Goal: Task Accomplishment & Management: Complete application form

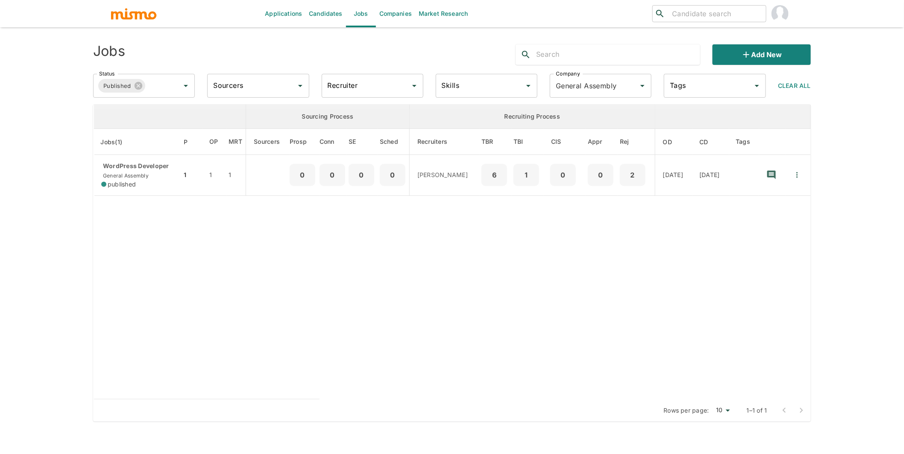
click at [391, 15] on link "Companies" at bounding box center [395, 13] width 39 height 27
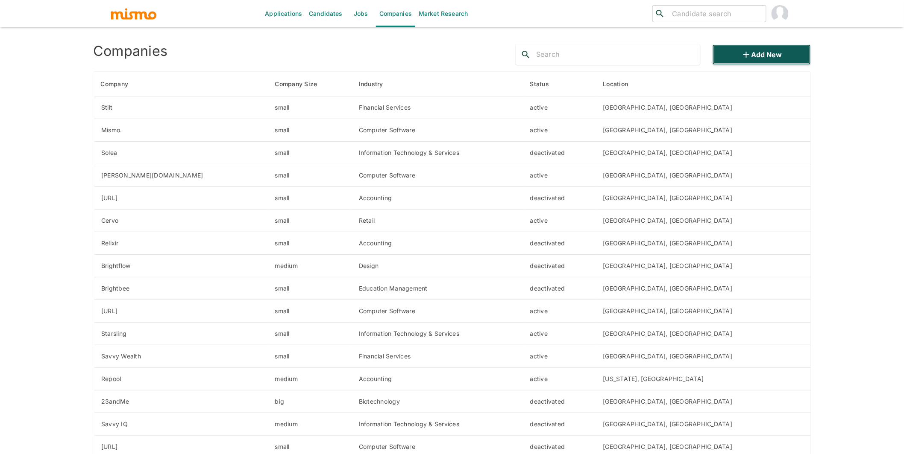
click at [776, 52] on button "Add new" at bounding box center [761, 54] width 98 height 20
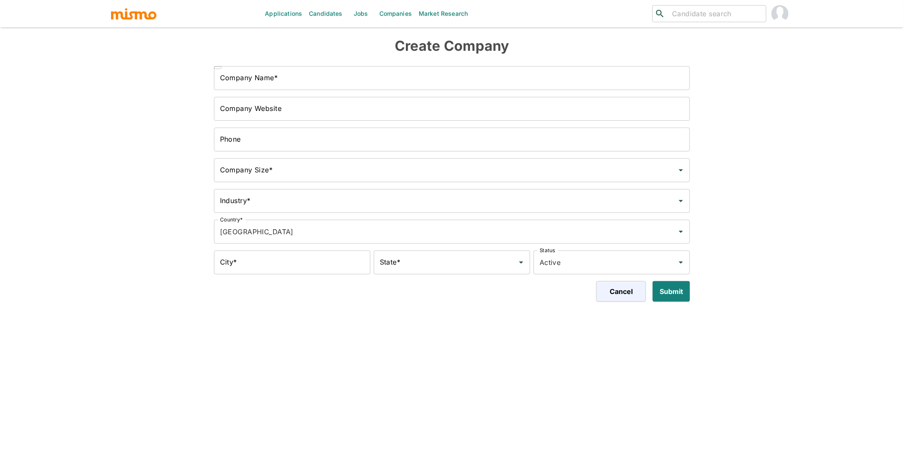
click at [322, 117] on input "Company Website" at bounding box center [452, 109] width 476 height 24
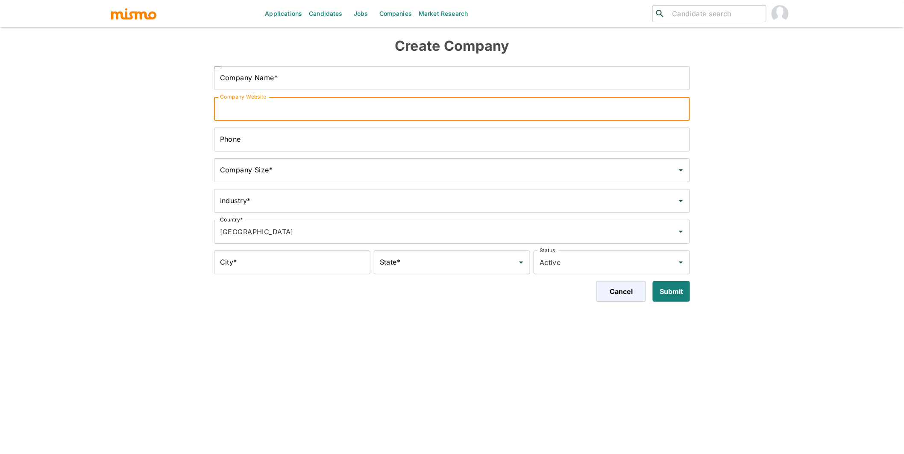
paste input "https://www.dili.ai/"
type input "https://www.dili.ai/"
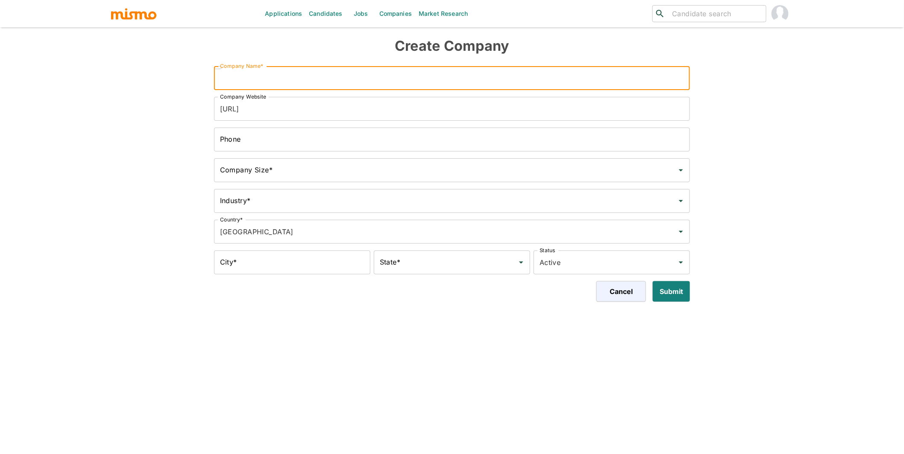
click at [320, 75] on input "Company Name*" at bounding box center [452, 78] width 476 height 24
type input "[URL]"
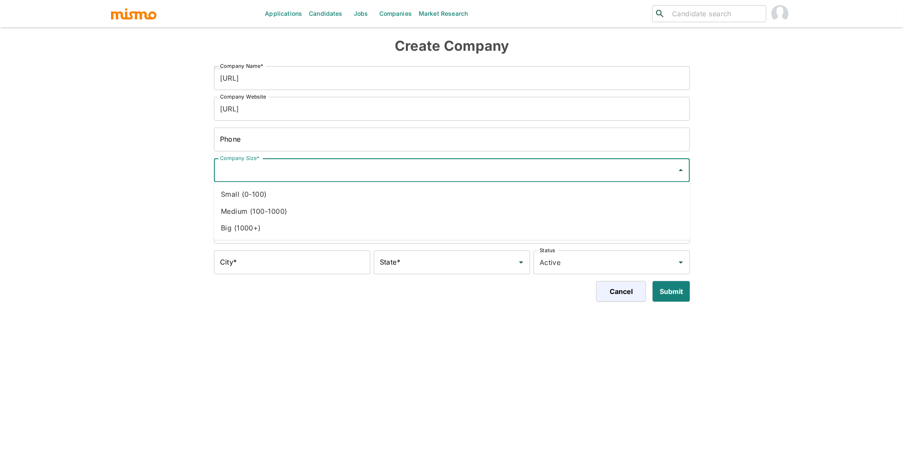
click at [312, 165] on input "Company Size*" at bounding box center [446, 170] width 456 height 16
click at [265, 193] on li "Small (0-100)" at bounding box center [452, 194] width 476 height 17
type input "Small (0-100)"
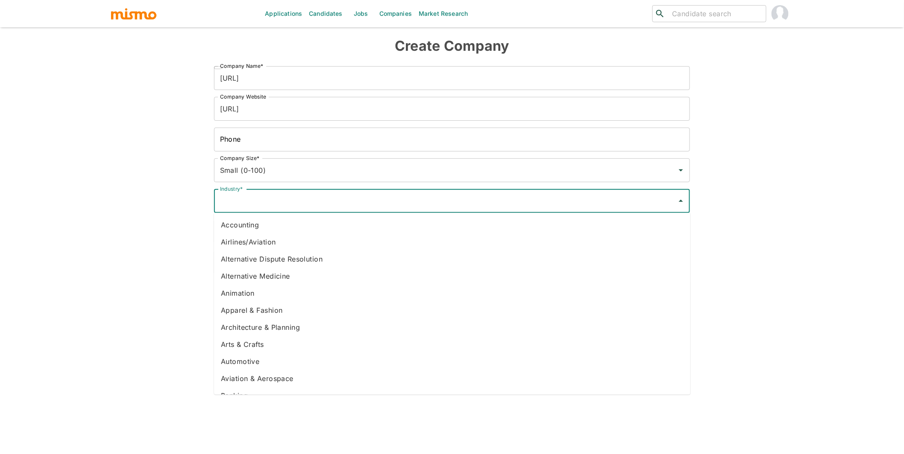
click at [317, 201] on input "Industry*" at bounding box center [446, 201] width 456 height 16
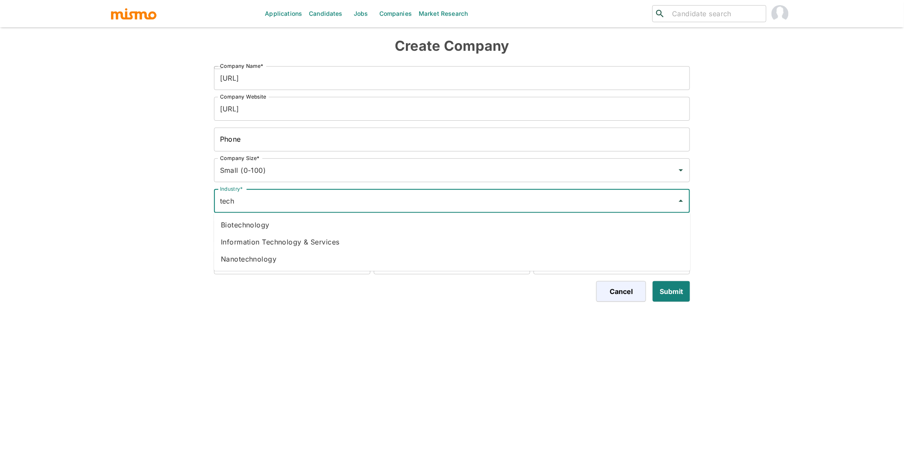
click at [342, 240] on li "Information Technology & Services" at bounding box center [452, 242] width 476 height 17
type input "Information Technology & Services"
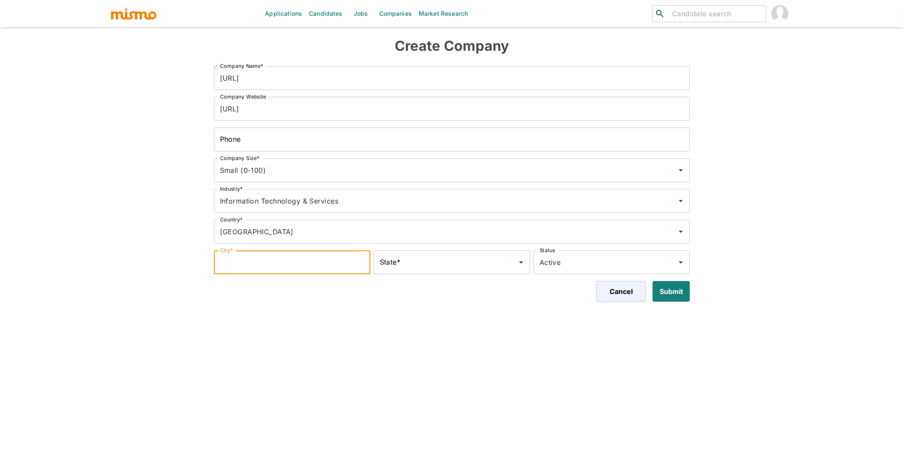
click at [304, 261] on input "City*" at bounding box center [292, 263] width 156 height 24
type input "NY"
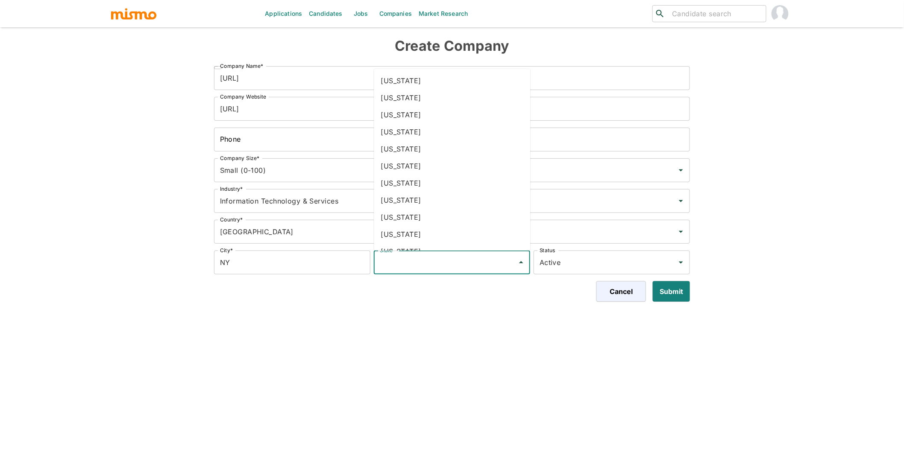
click at [399, 261] on input "State*" at bounding box center [446, 263] width 136 height 16
click at [405, 224] on li "New York" at bounding box center [452, 225] width 156 height 17
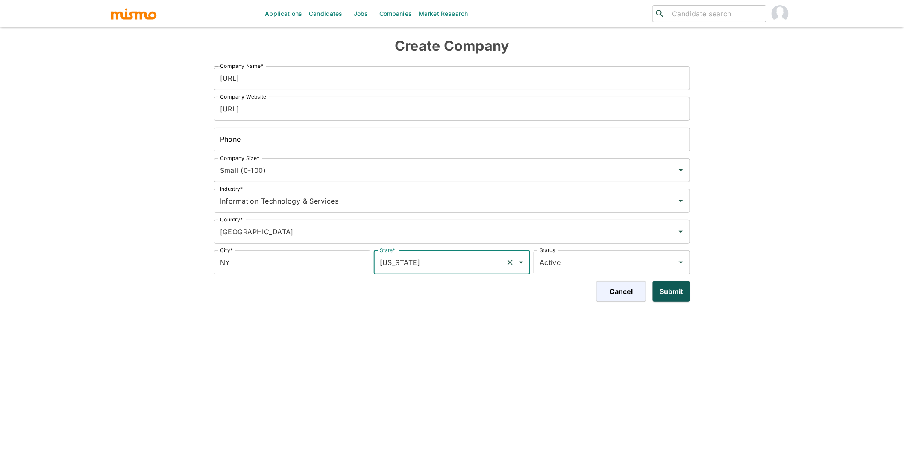
type input "New York"
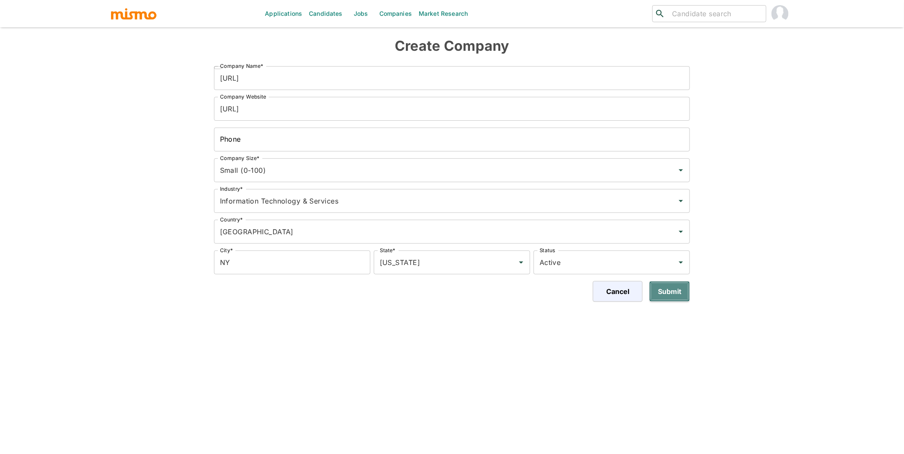
click at [677, 295] on button "Submit" at bounding box center [669, 291] width 41 height 20
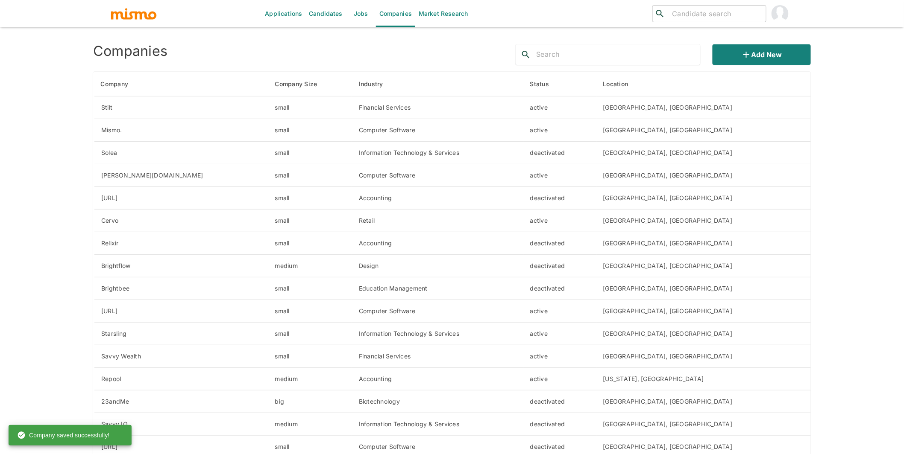
click at [777, 20] on img "account of current user" at bounding box center [779, 13] width 17 height 17
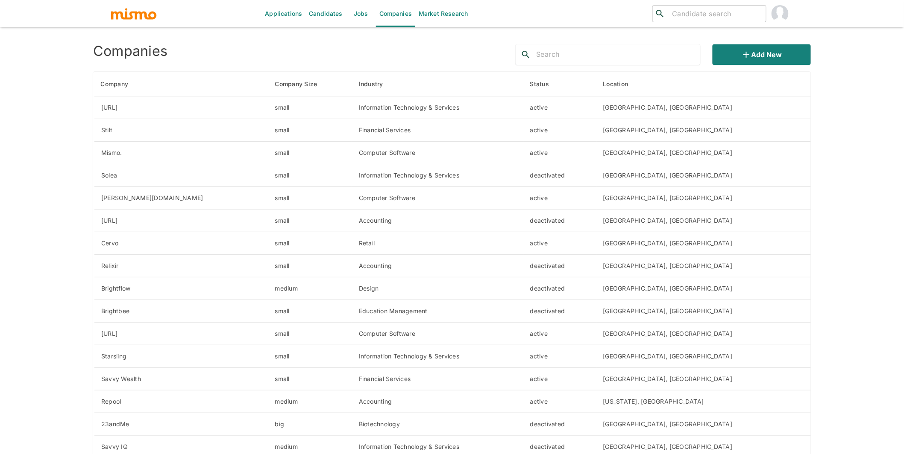
click at [779, 15] on img "account of current user" at bounding box center [779, 13] width 17 height 17
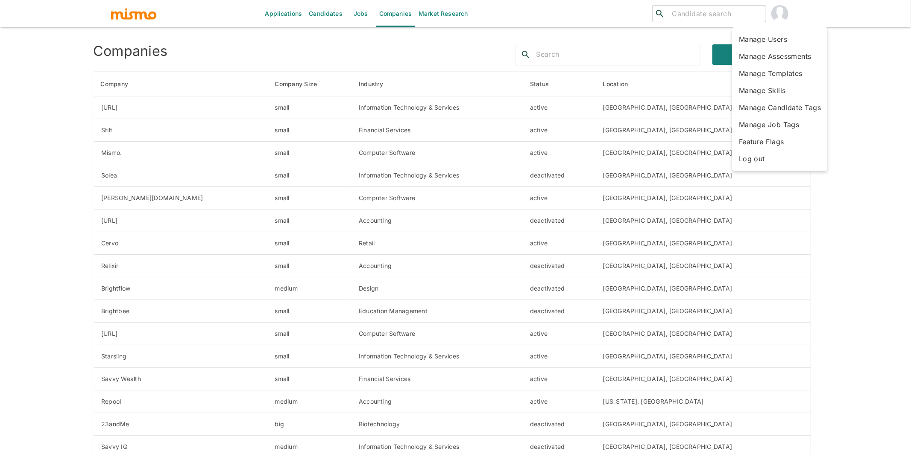
click at [773, 41] on li "Manage Users" at bounding box center [780, 39] width 96 height 17
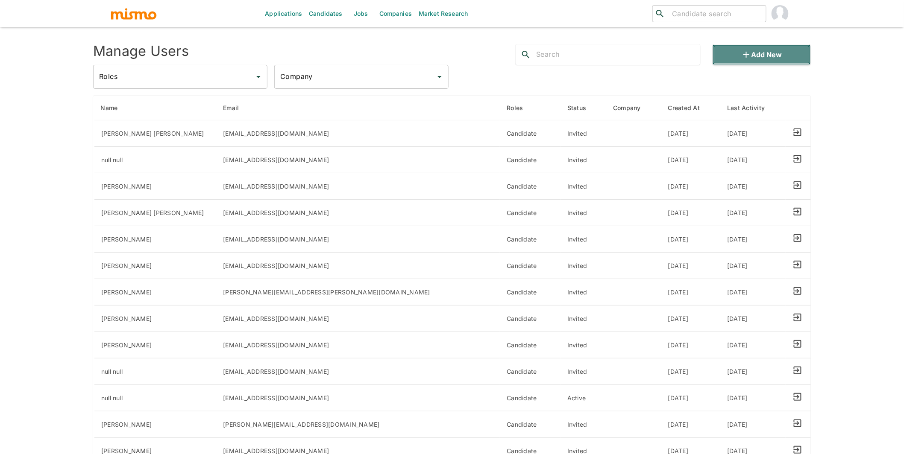
click at [770, 55] on button "Add new" at bounding box center [761, 54] width 98 height 20
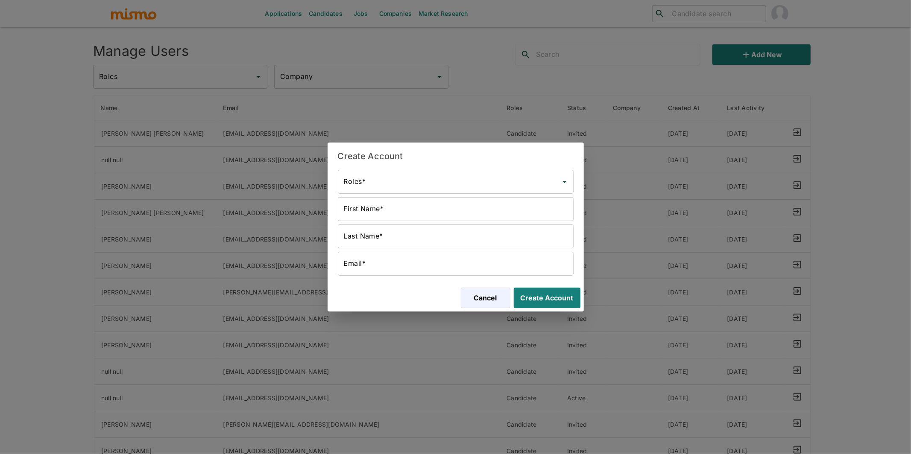
click at [428, 180] on input "Roles*" at bounding box center [449, 182] width 215 height 16
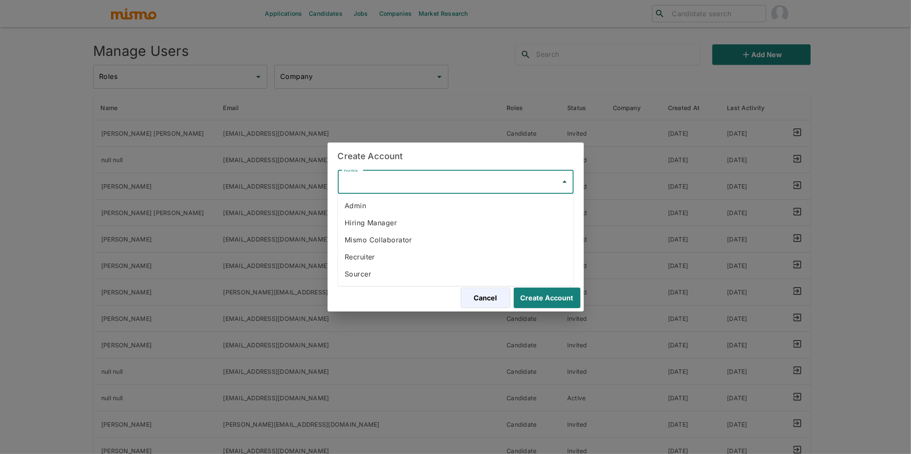
click at [401, 224] on li "Hiring Manager" at bounding box center [456, 222] width 236 height 17
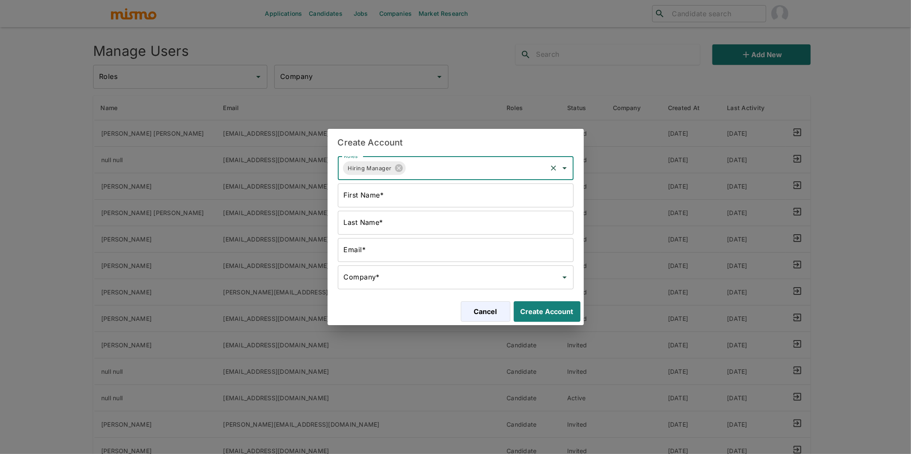
click at [451, 196] on input "First Name*" at bounding box center [456, 196] width 236 height 24
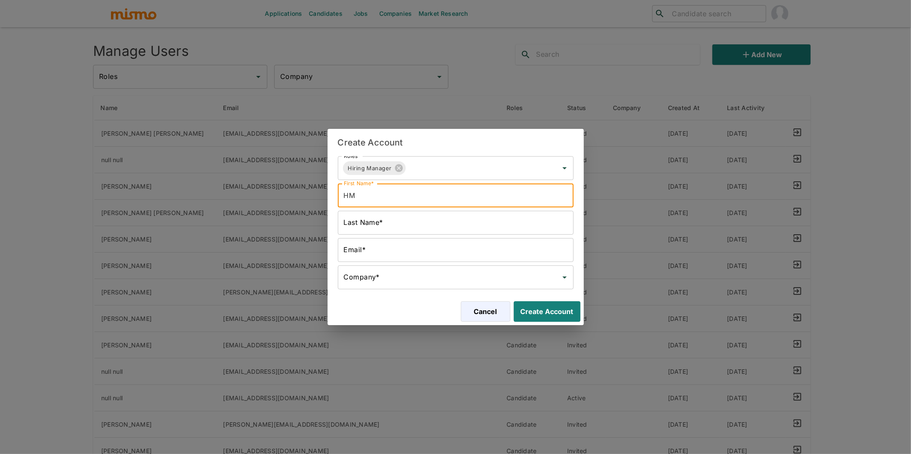
type input "HM"
click at [447, 225] on input "Last Name*" at bounding box center [456, 223] width 236 height 24
type input "[URL]"
click at [449, 249] on input "Email*" at bounding box center [456, 250] width 236 height 24
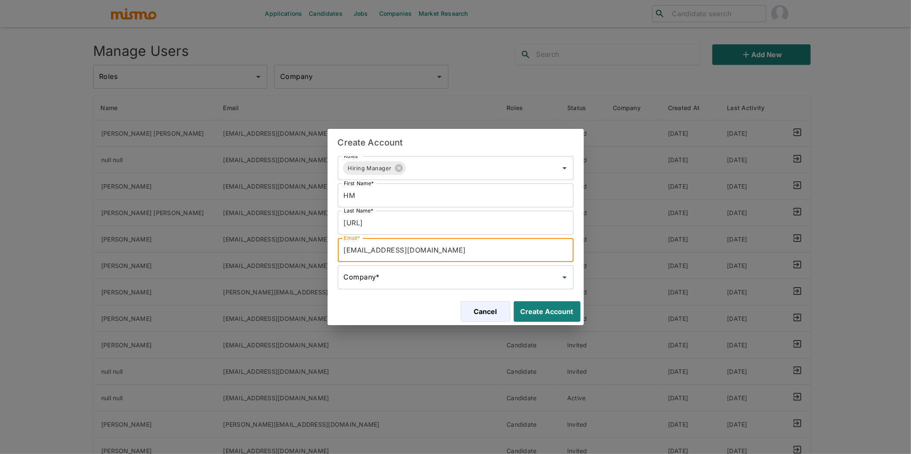
drag, startPoint x: 393, startPoint y: 251, endPoint x: 299, endPoint y: 240, distance: 95.0
click at [299, 240] on div "Create Account Roles* Hiring Manager Roles* First Name* HM First Name* Last Nam…" at bounding box center [455, 227] width 911 height 454
click at [379, 252] on input "HM-dili@gmail.com" at bounding box center [456, 250] width 236 height 24
drag, startPoint x: 418, startPoint y: 252, endPoint x: 392, endPoint y: 252, distance: 26.5
click at [392, 252] on input "HM-dili@mail.com" at bounding box center [456, 250] width 236 height 24
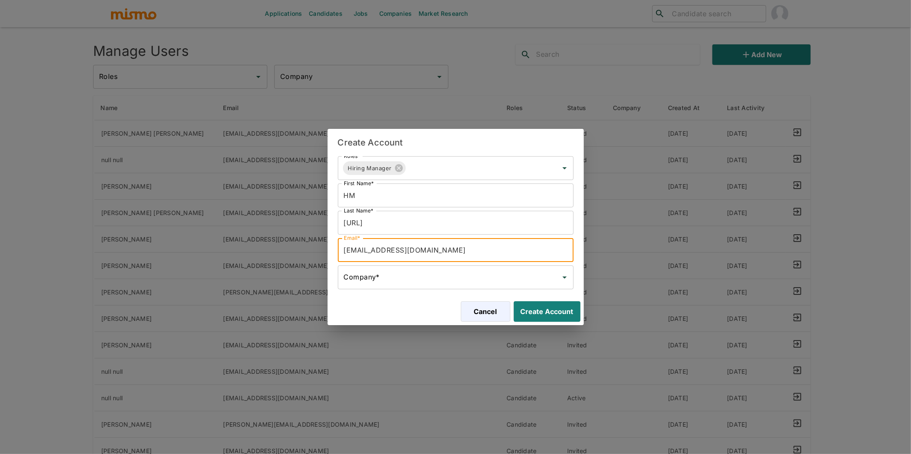
type input "[EMAIL_ADDRESS][DOMAIN_NAME]"
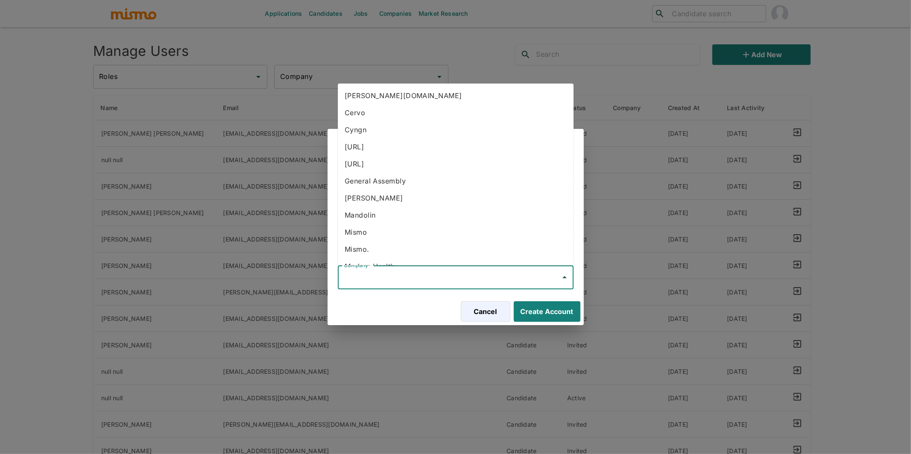
click at [420, 281] on input "Company*" at bounding box center [449, 277] width 215 height 16
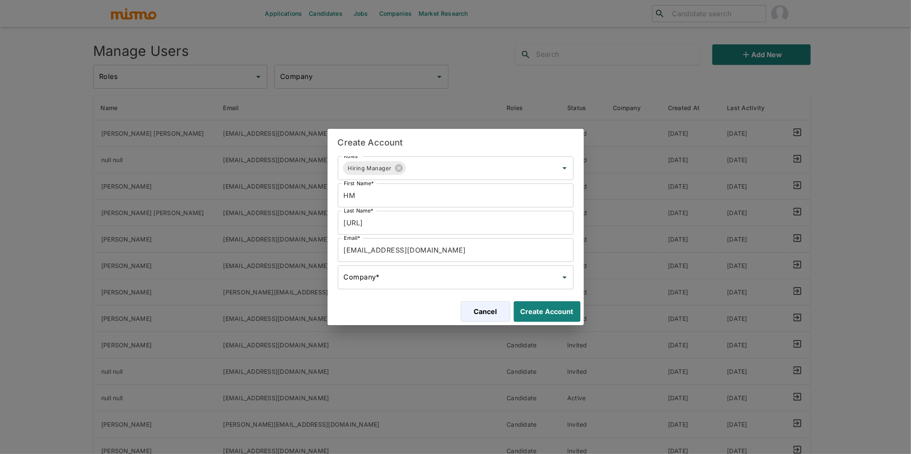
click at [398, 302] on div "Cancel Create Account" at bounding box center [456, 311] width 256 height 27
click at [409, 279] on input "Company*" at bounding box center [449, 277] width 215 height 16
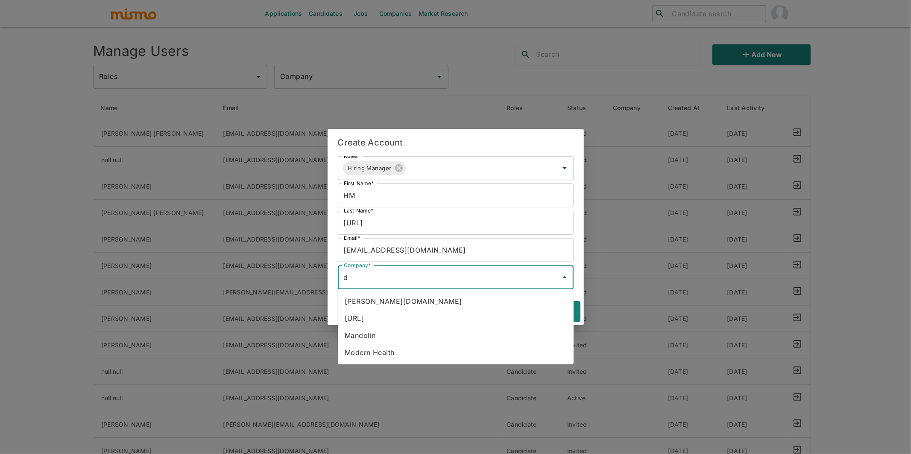
click at [380, 319] on li "[URL]" at bounding box center [456, 318] width 236 height 17
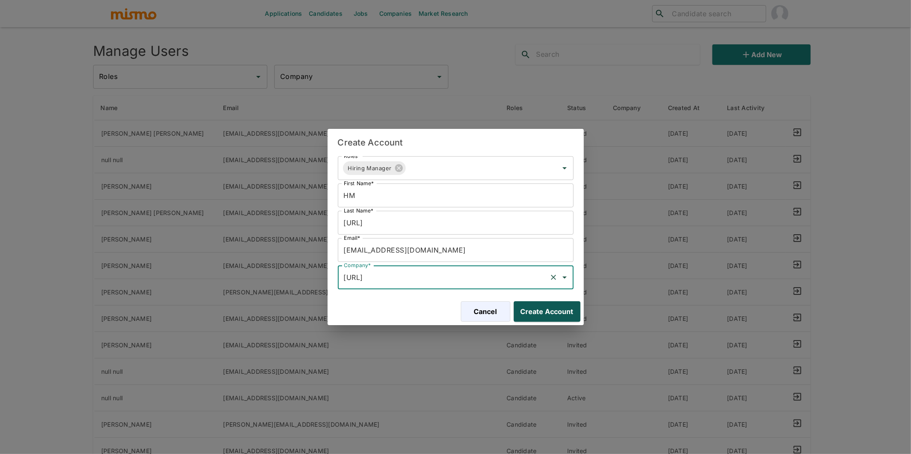
type input "[URL]"
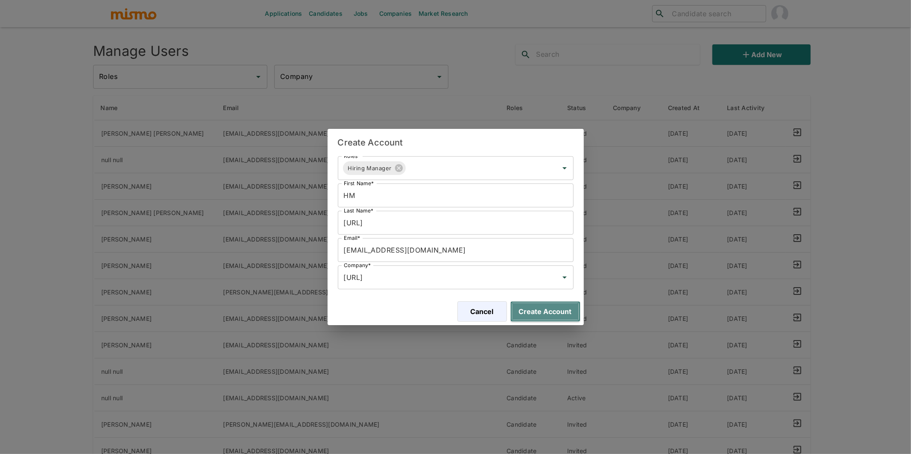
click at [547, 310] on button "Create Account" at bounding box center [545, 312] width 70 height 20
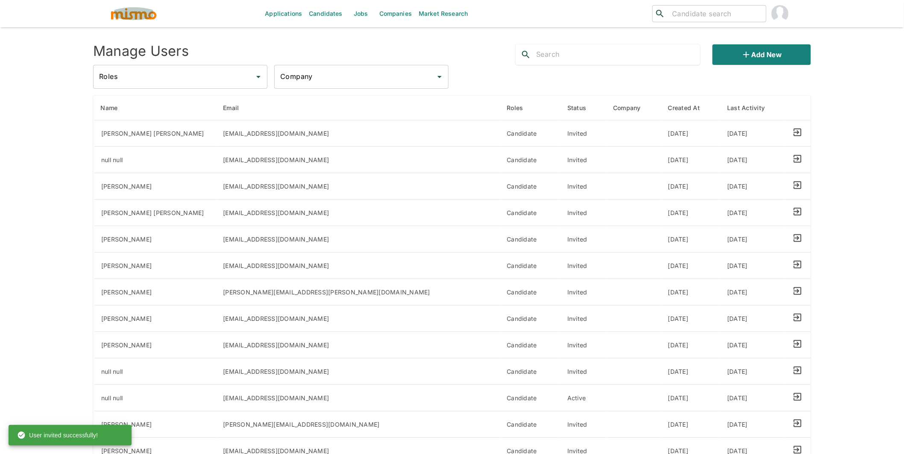
click at [131, 17] on img "button" at bounding box center [133, 13] width 47 height 13
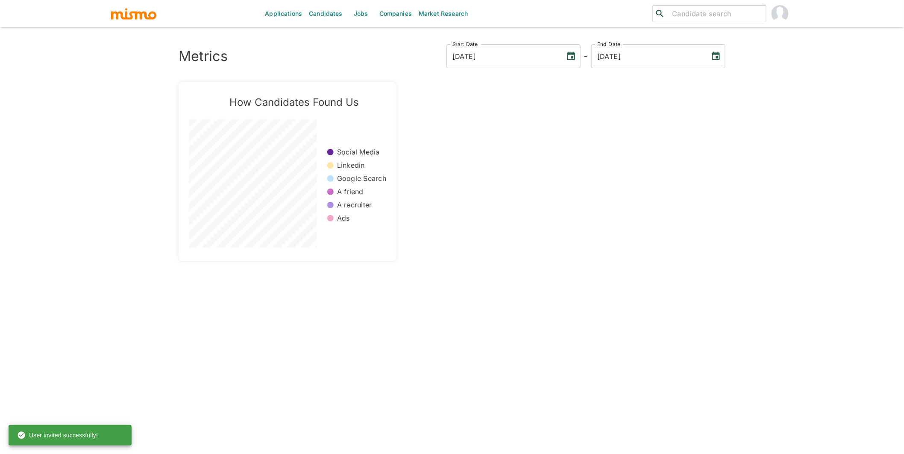
click at [361, 11] on link "Jobs" at bounding box center [361, 13] width 30 height 27
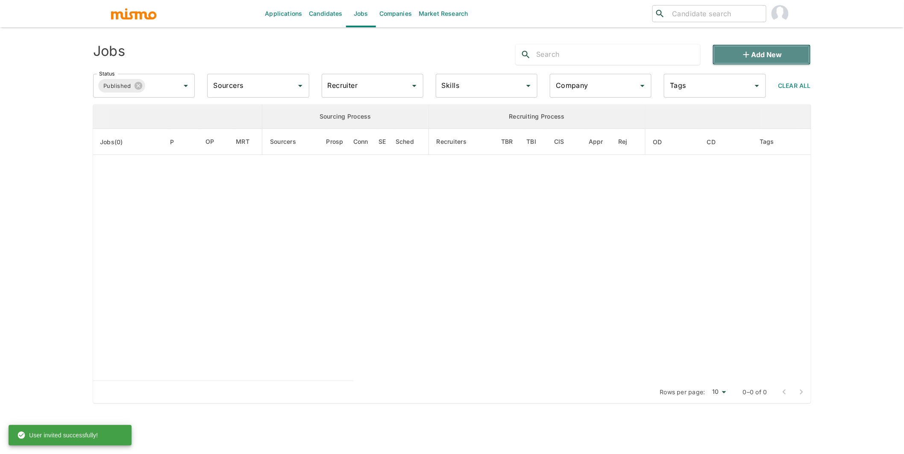
click at [768, 59] on button "Add new" at bounding box center [761, 54] width 98 height 20
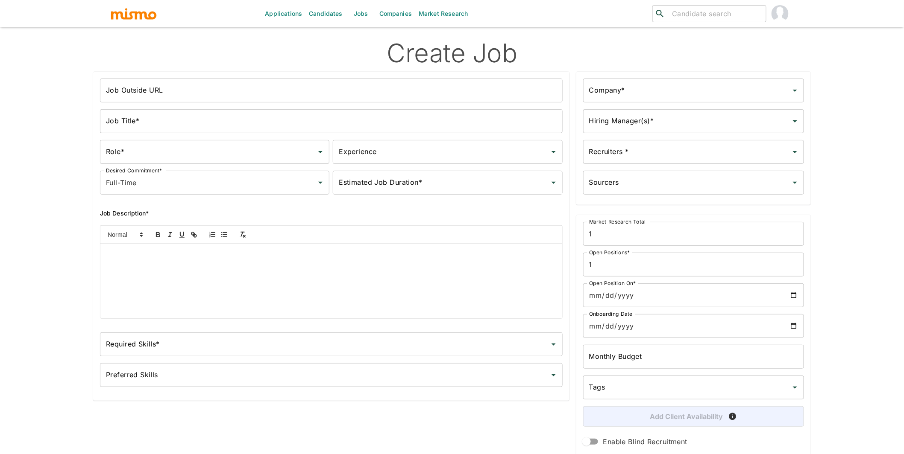
click at [200, 125] on input "Job Title*" at bounding box center [331, 121] width 463 height 24
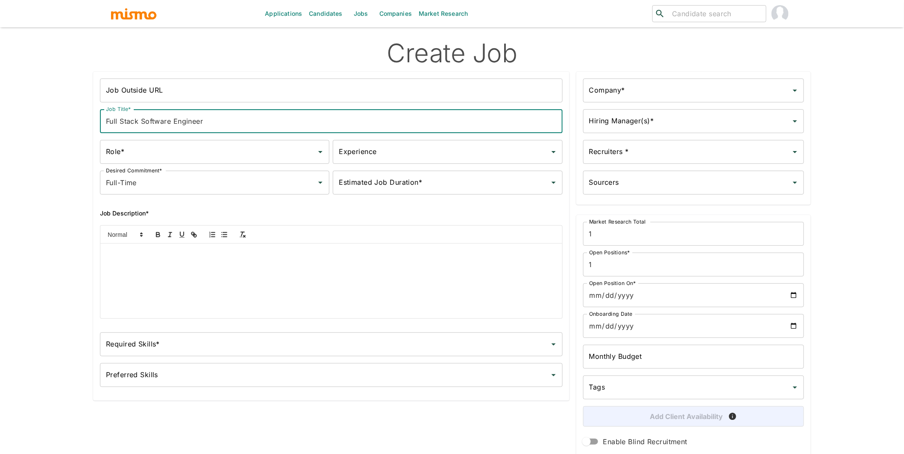
type input "Full Stack Software Engineer"
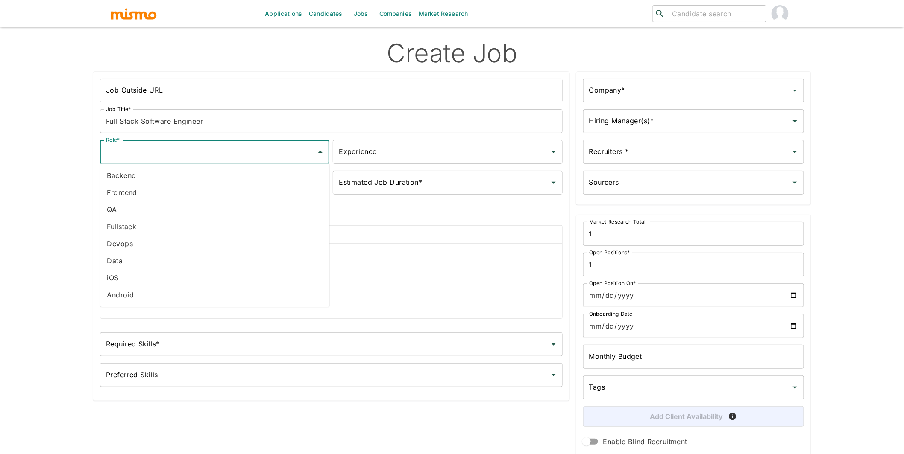
click at [218, 152] on input "Role*" at bounding box center [208, 152] width 209 height 16
click at [146, 226] on li "Fullstack" at bounding box center [214, 226] width 229 height 17
type input "Fullstack"
click at [463, 152] on input "Experience" at bounding box center [441, 152] width 209 height 16
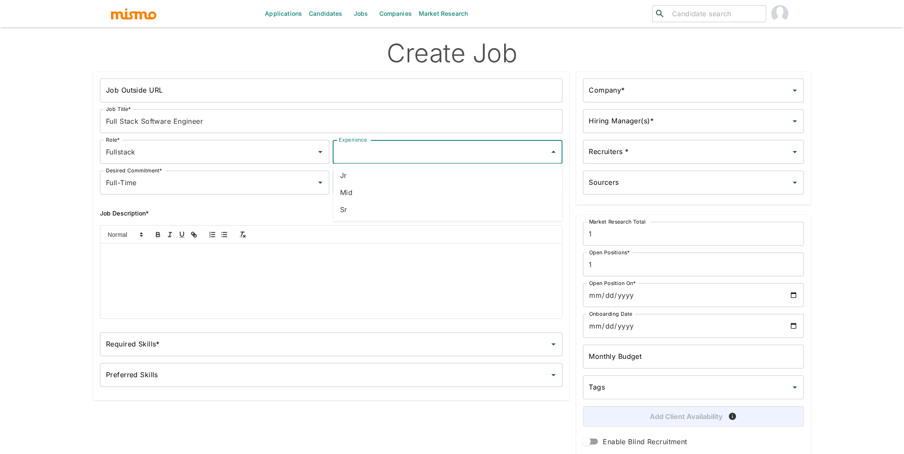
click at [397, 209] on li "Sr" at bounding box center [447, 209] width 229 height 17
type input "Sr"
click at [422, 183] on input "Estimated Job Duration*" at bounding box center [441, 183] width 209 height 16
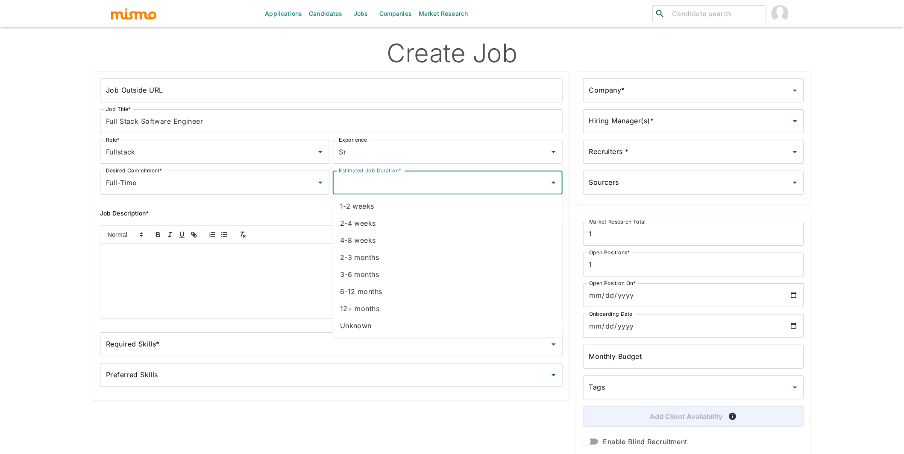
click at [360, 305] on li "12+ months" at bounding box center [447, 309] width 229 height 17
type input "12+ months"
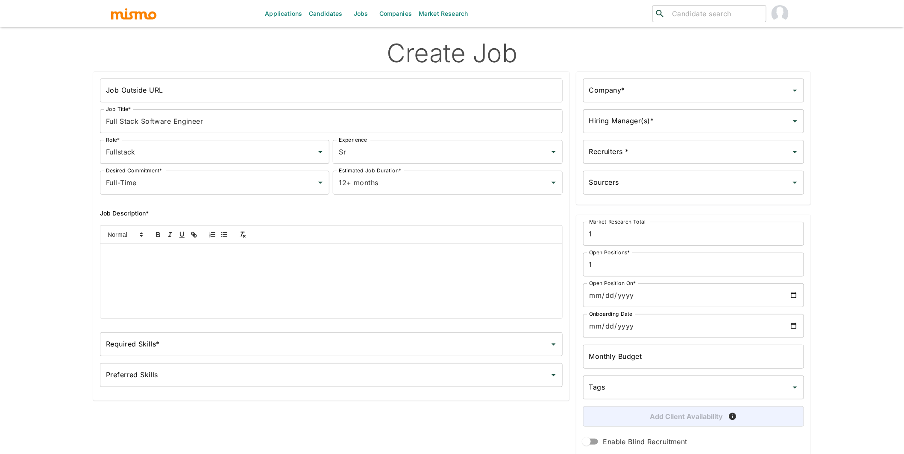
click at [296, 256] on p at bounding box center [331, 254] width 449 height 10
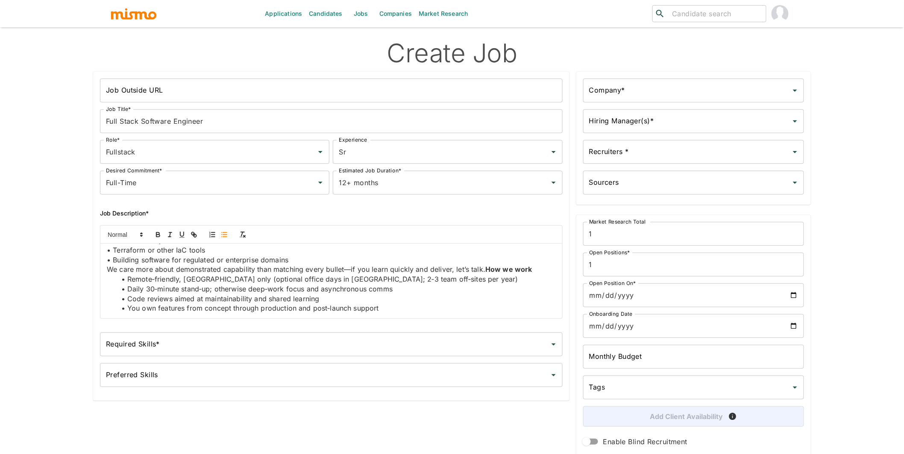
scroll to position [168, 0]
click at [313, 260] on p "• Building software for regulated or enterprise domains" at bounding box center [331, 261] width 449 height 10
click at [485, 271] on strong "How we work" at bounding box center [508, 270] width 47 height 9
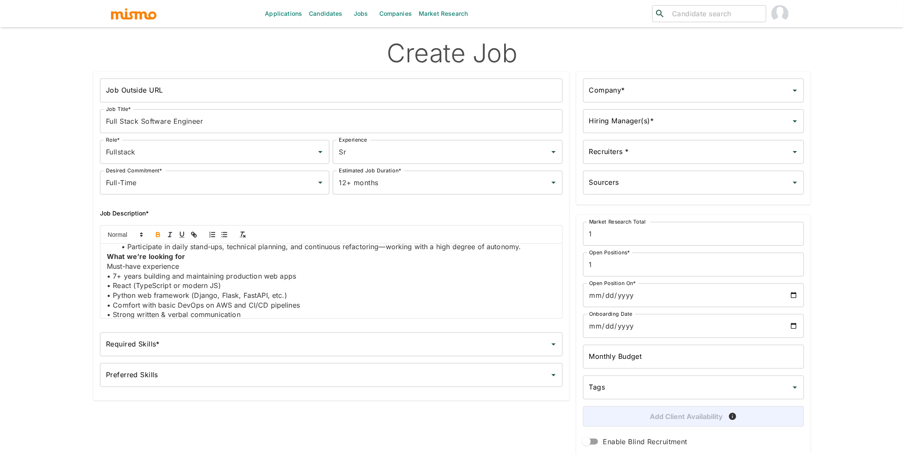
scroll to position [73, 0]
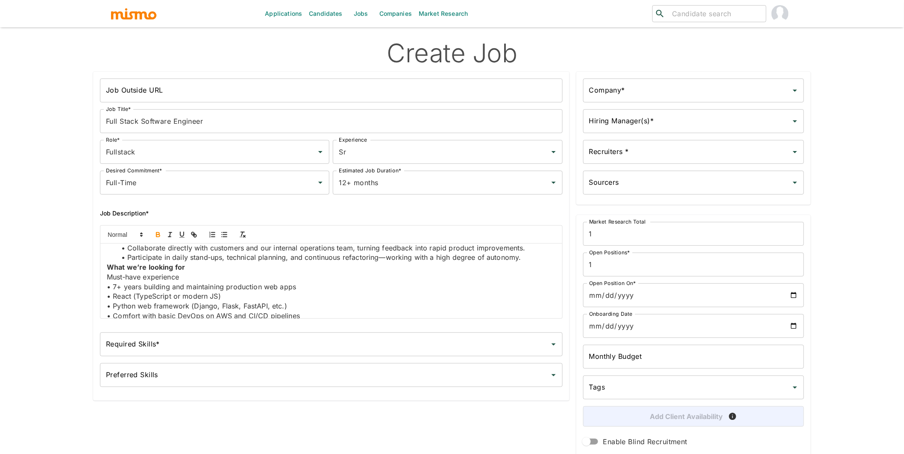
click at [108, 267] on strong "What we’re looking for" at bounding box center [146, 267] width 78 height 9
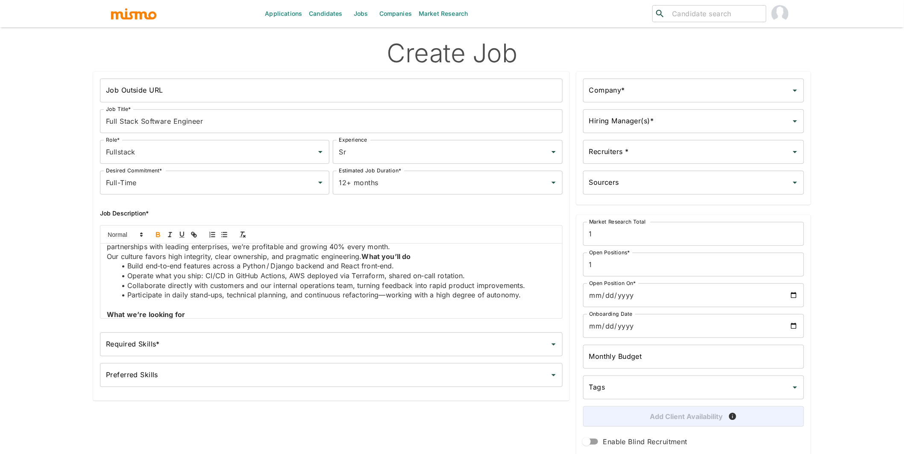
scroll to position [0, 0]
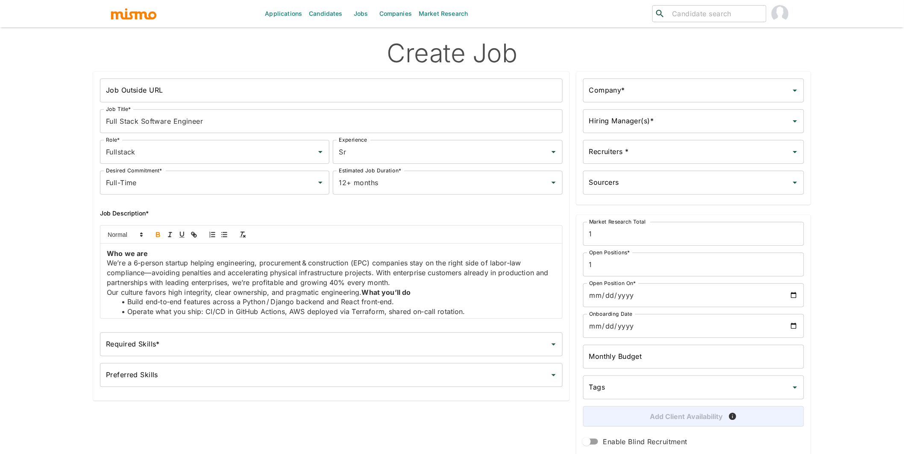
click at [363, 291] on strong "What you’ll do" at bounding box center [386, 292] width 49 height 9
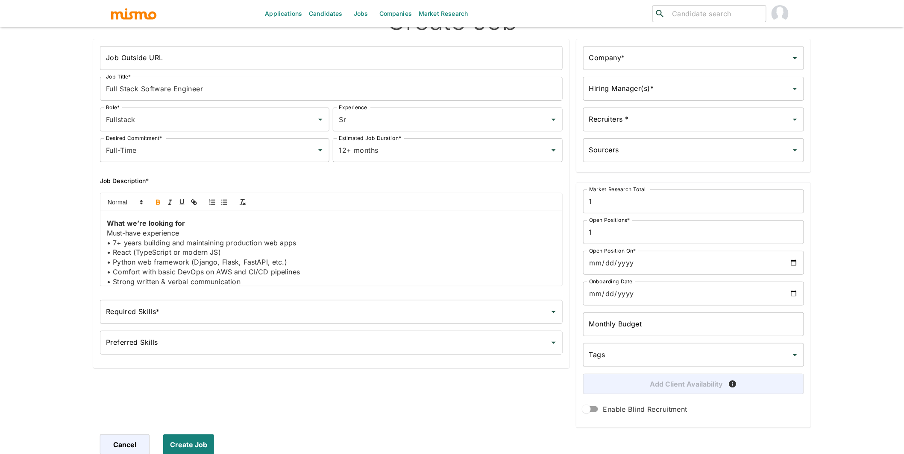
scroll to position [125, 0]
click at [312, 315] on input "Required Skills*" at bounding box center [325, 312] width 442 height 16
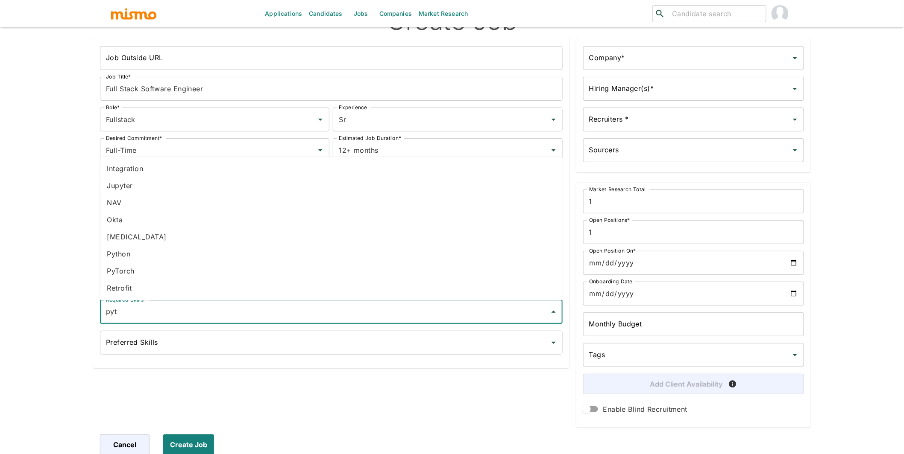
type input "pyth"
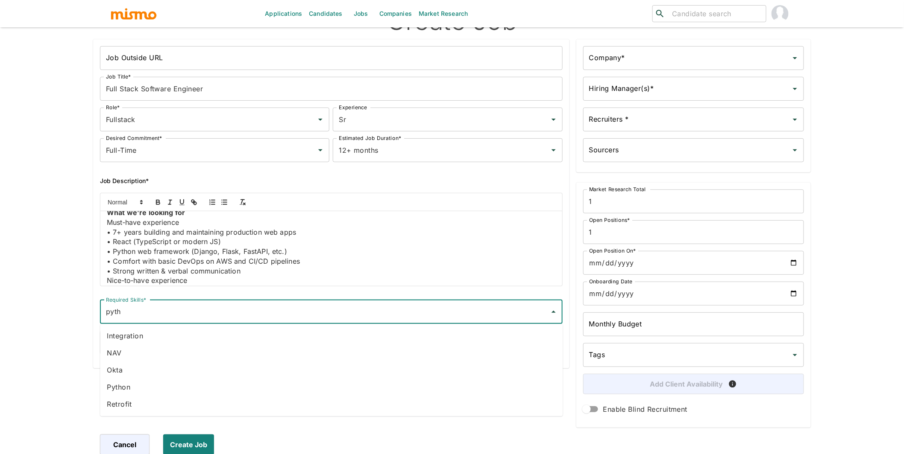
click at [174, 390] on li "Python" at bounding box center [331, 387] width 463 height 17
type input "w"
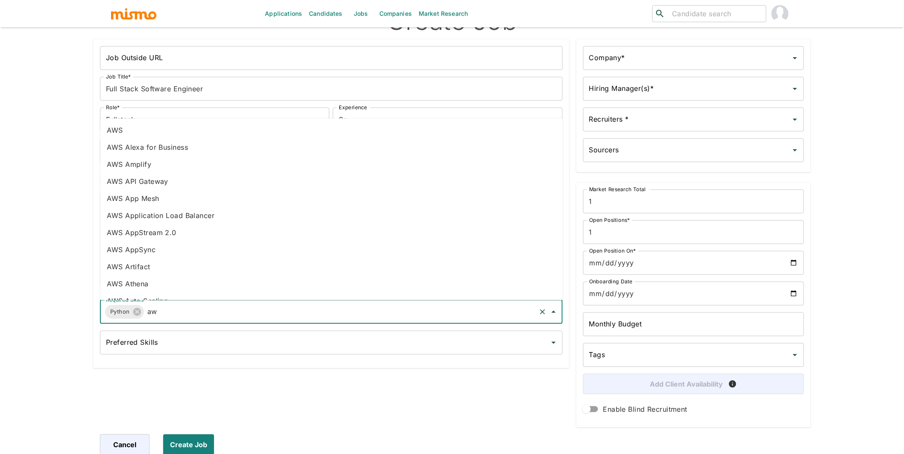
type input "aws"
click at [150, 125] on li "AWS" at bounding box center [331, 130] width 463 height 17
type input "CI"
click at [156, 223] on li "CI/CD" at bounding box center [331, 216] width 463 height 17
type input "type"
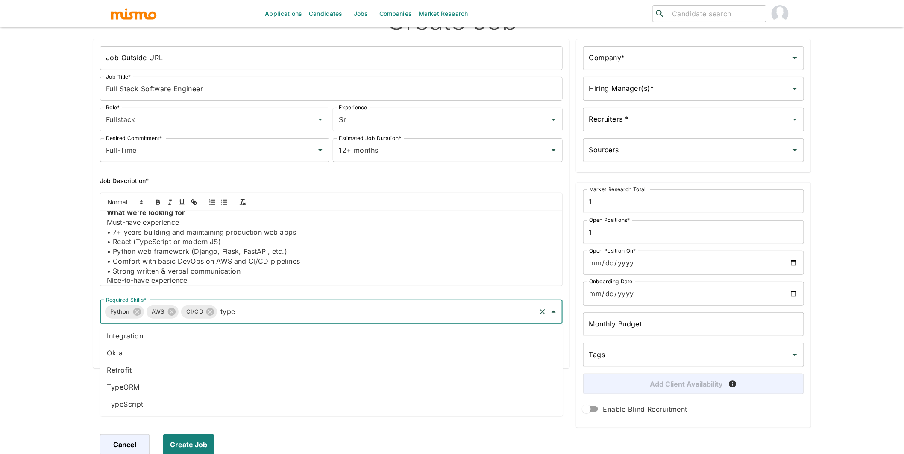
click at [152, 400] on li "TypeScript" at bounding box center [331, 404] width 463 height 17
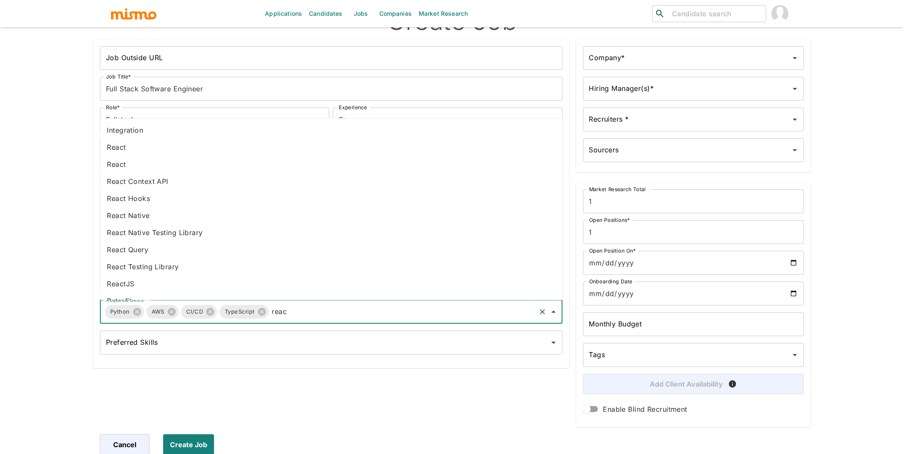
type input "react"
click at [161, 143] on li "React" at bounding box center [331, 147] width 463 height 17
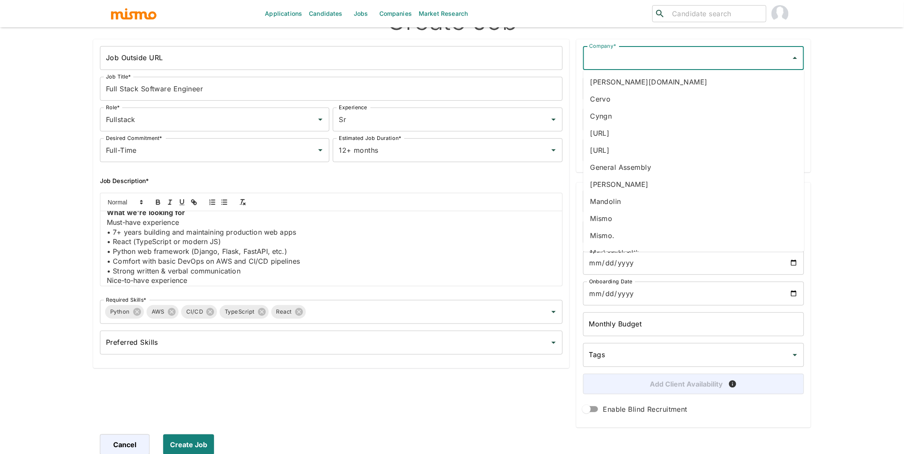
click at [652, 53] on input "Company*" at bounding box center [687, 58] width 200 height 16
click at [614, 135] on li "[URL]" at bounding box center [693, 133] width 221 height 17
type input "[URL]"
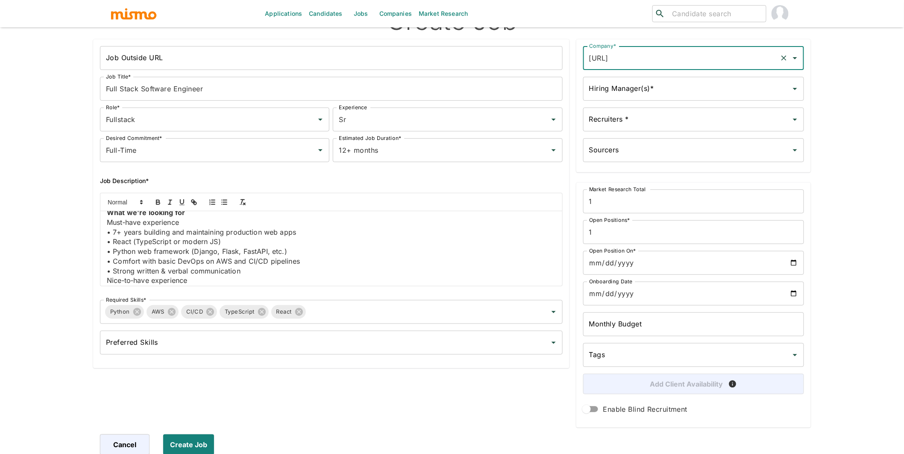
click at [656, 79] on div "Hiring Manager(s)*" at bounding box center [693, 89] width 221 height 24
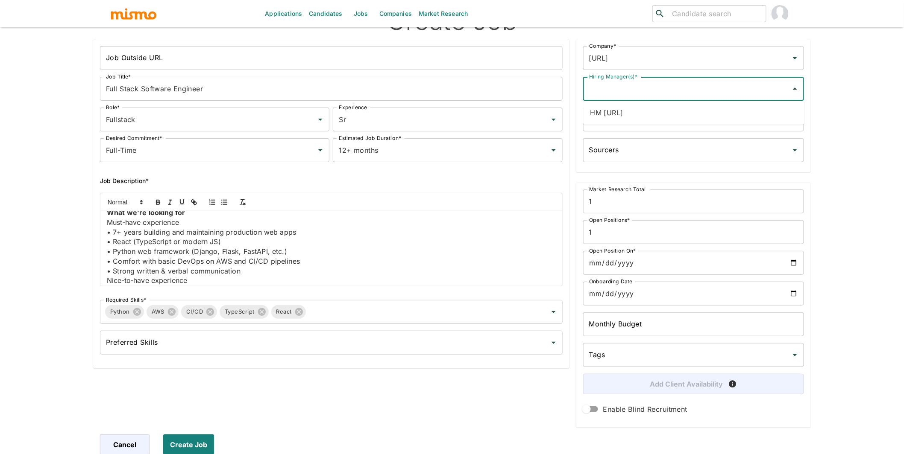
click at [611, 113] on li "HM [URL]" at bounding box center [693, 112] width 221 height 17
click at [633, 110] on div "Recruiters *" at bounding box center [693, 120] width 221 height 24
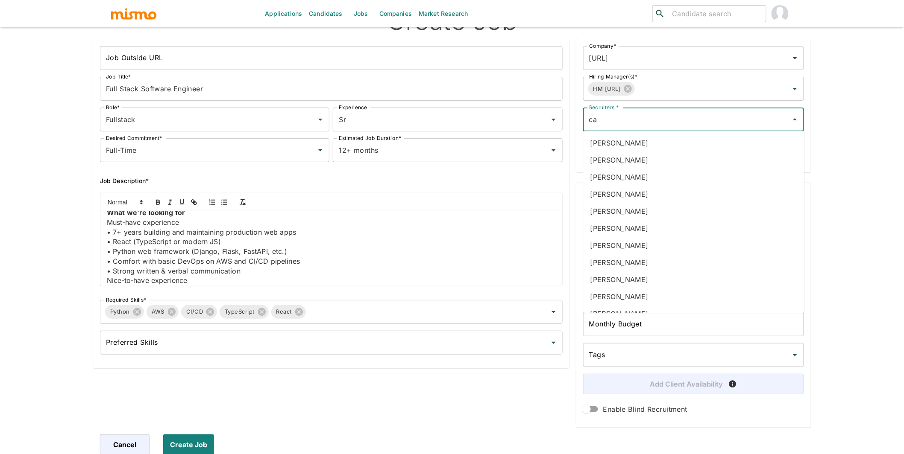
type input "car"
click at [639, 200] on li "[PERSON_NAME]" at bounding box center [693, 194] width 221 height 17
type input "luj"
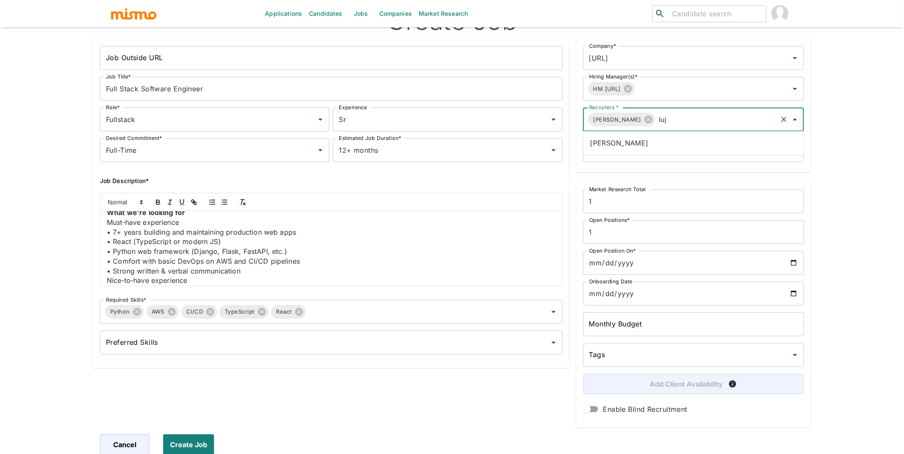
click at [656, 146] on li "[PERSON_NAME]" at bounding box center [693, 143] width 221 height 17
click at [614, 264] on input "Open Position On*" at bounding box center [693, 263] width 221 height 24
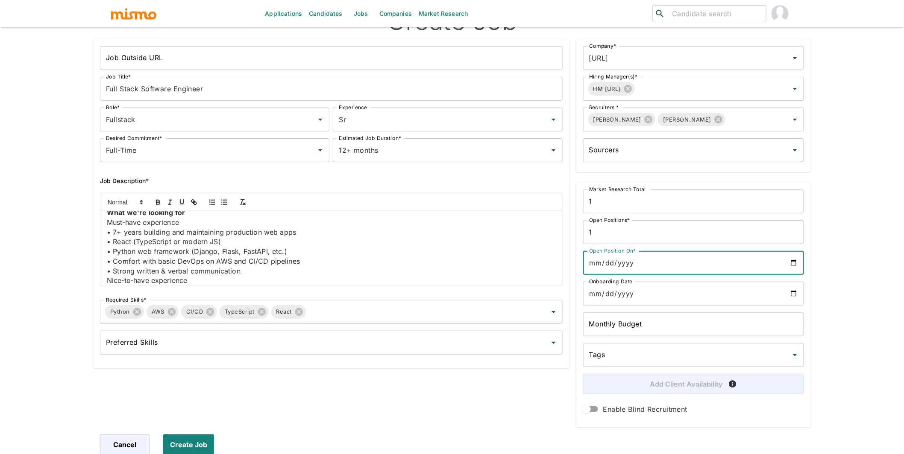
click at [795, 263] on input "Open Position On*" at bounding box center [693, 263] width 221 height 24
type input "[DATE]"
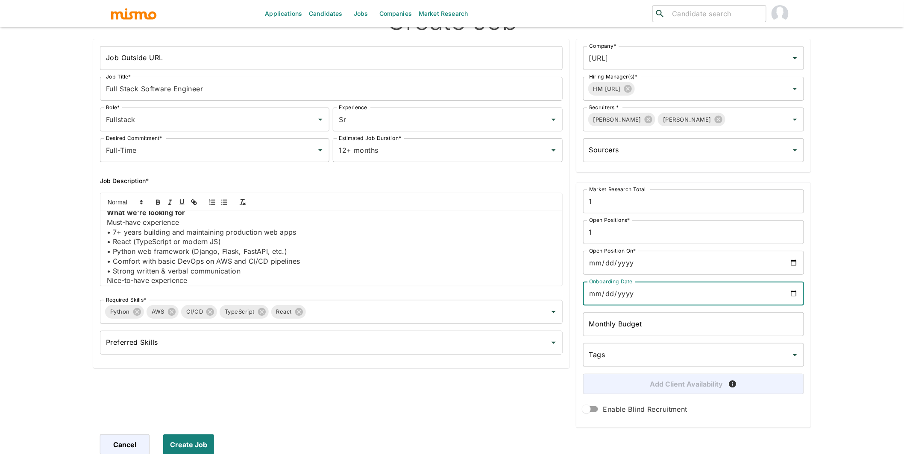
click at [794, 295] on input "Onboarding Date" at bounding box center [693, 294] width 221 height 24
type input "[DATE]"
click at [849, 338] on div "Applications Candidates Jobs Companies Market Research ​ ​ Create Job Job Outsi…" at bounding box center [452, 205] width 904 height 475
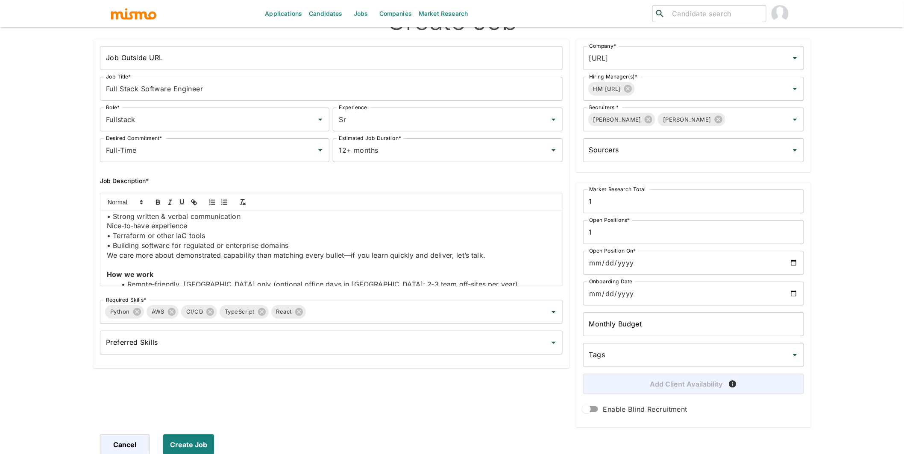
scroll to position [178, 0]
click at [253, 220] on p "• Strong written & verbal communication" at bounding box center [331, 218] width 449 height 10
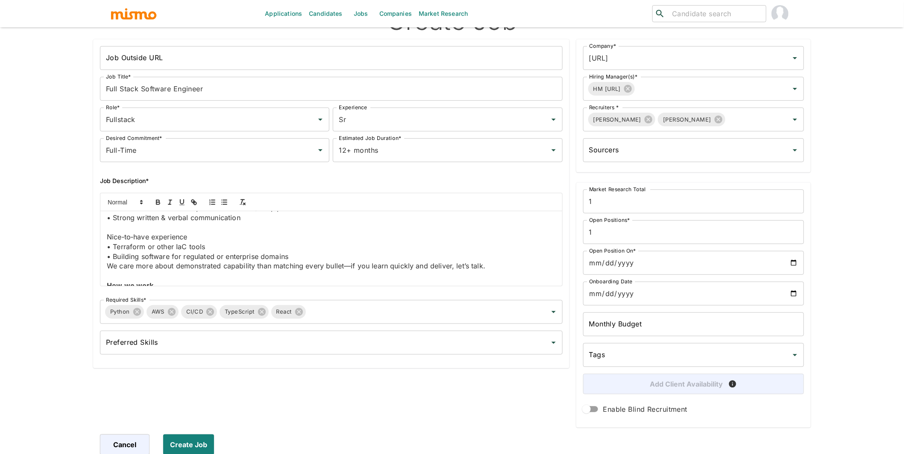
click at [305, 253] on p "• Building software for regulated or enterprise domains" at bounding box center [331, 257] width 449 height 10
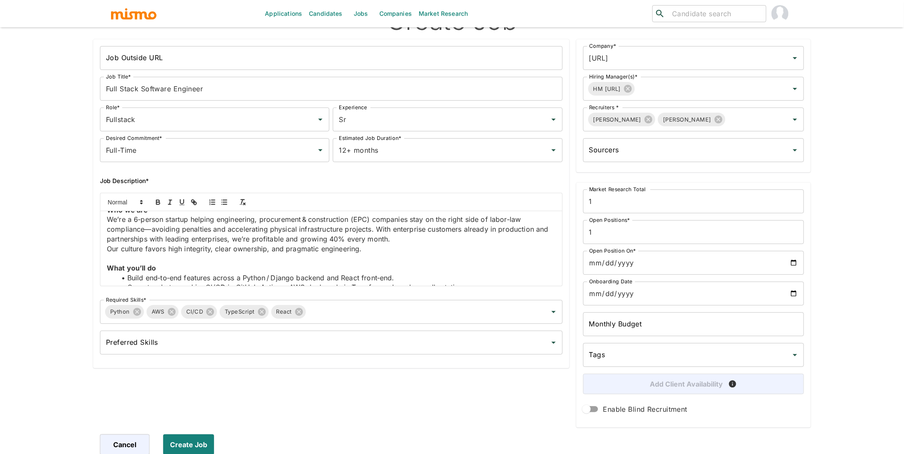
scroll to position [0, 0]
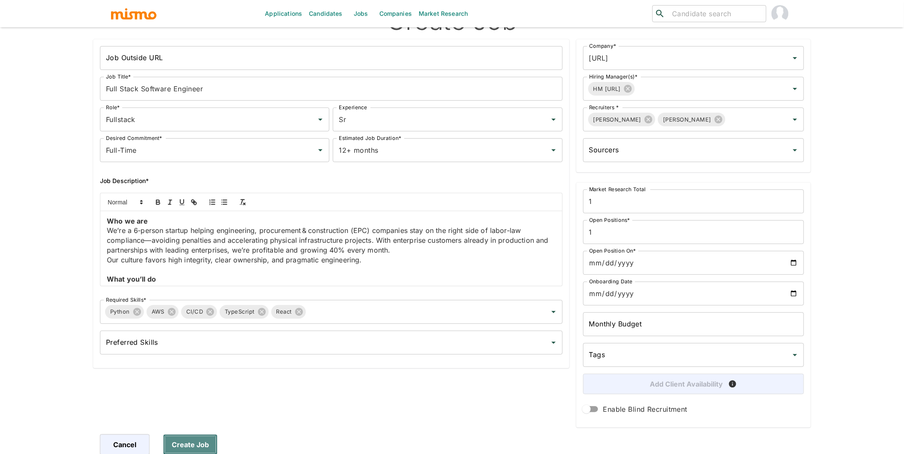
click at [191, 448] on button "Create Job" at bounding box center [190, 445] width 54 height 20
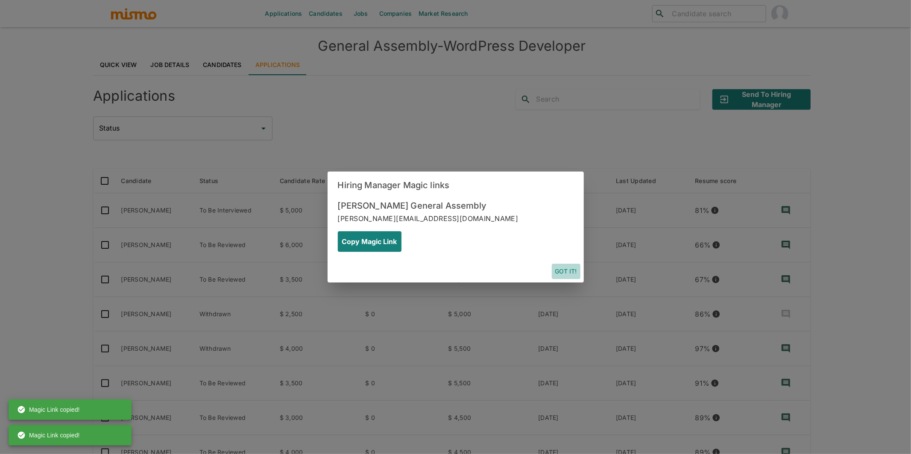
click at [568, 264] on button "Got it!" at bounding box center [566, 272] width 29 height 16
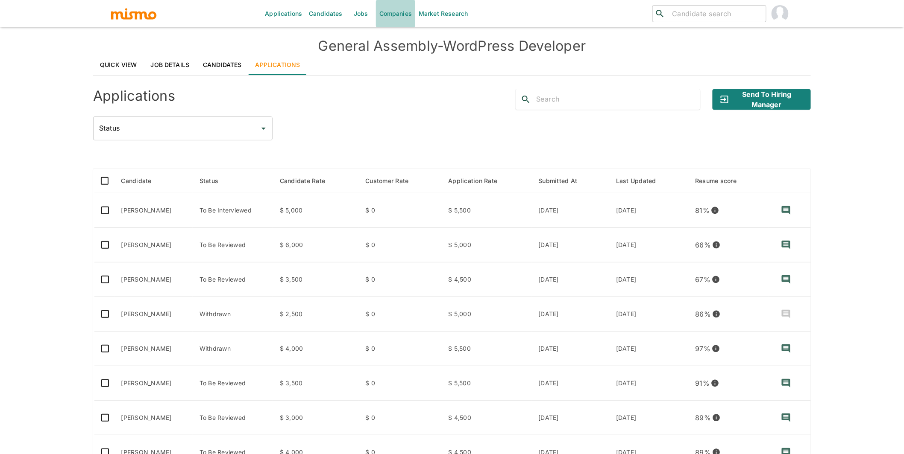
click at [401, 11] on link "Companies" at bounding box center [395, 13] width 39 height 27
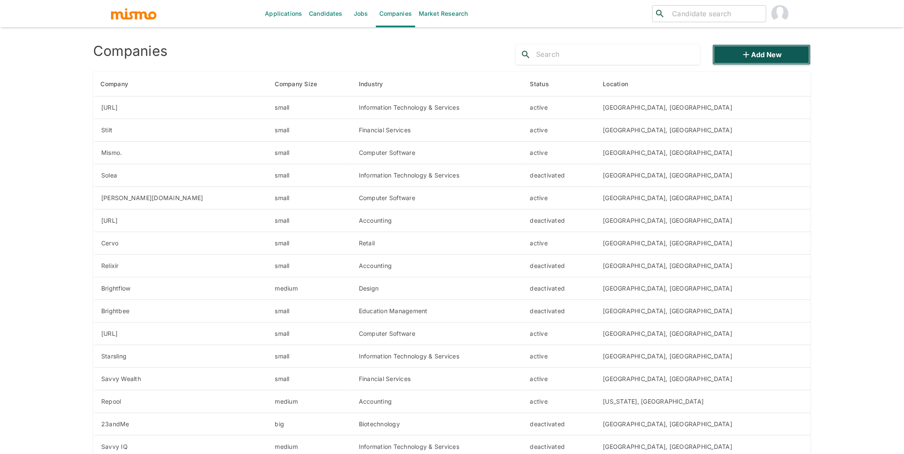
click at [746, 58] on icon "button" at bounding box center [746, 55] width 10 height 10
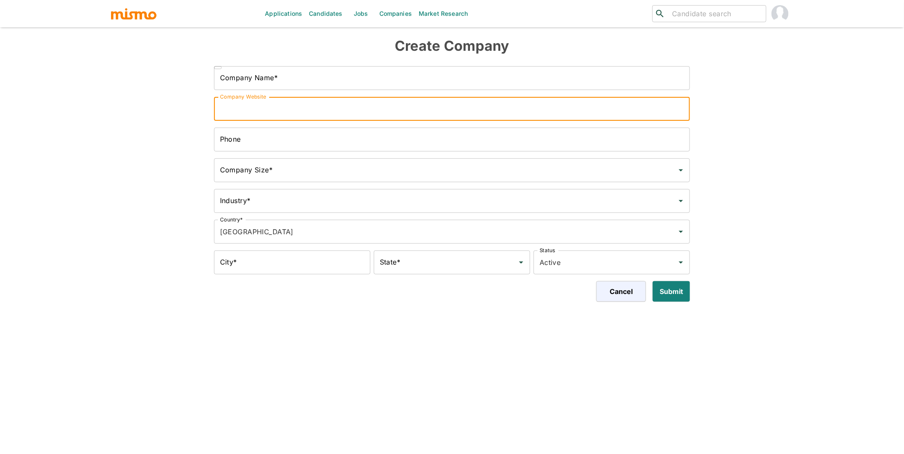
click at [348, 111] on input "Company Website" at bounding box center [452, 109] width 476 height 24
paste input "https://www.withwayfinder.com/"
type input "https://www.withwayfinder.com/"
click at [320, 82] on input "Company Name*" at bounding box center [452, 78] width 476 height 24
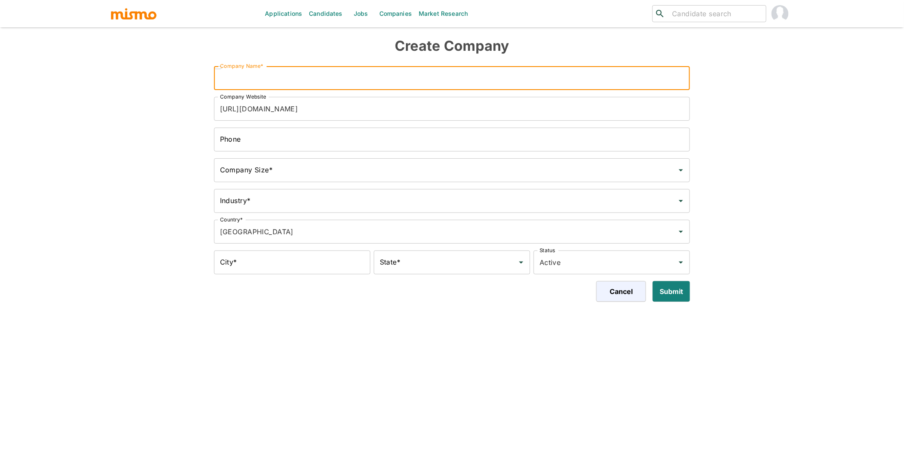
click at [409, 110] on input "https://www.withwayfinder.com/" at bounding box center [452, 109] width 476 height 24
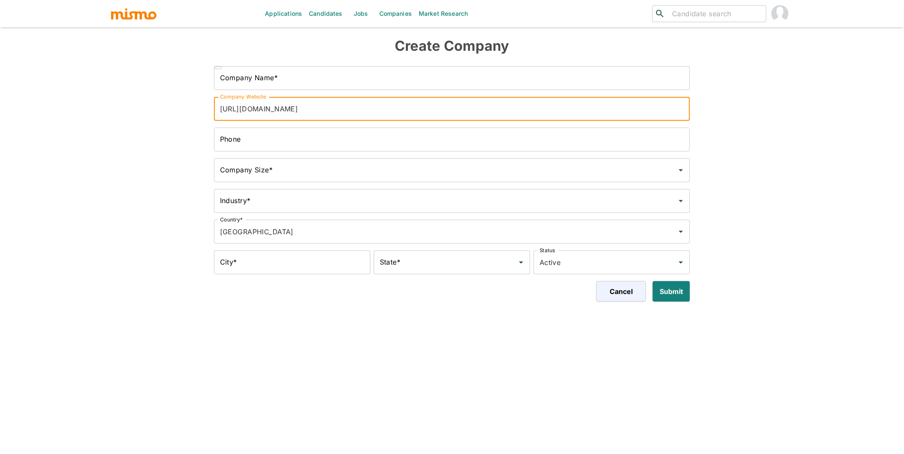
click at [345, 112] on input "https://www.withwayfinder.com/" at bounding box center [452, 109] width 476 height 24
drag, startPoint x: 311, startPoint y: 111, endPoint x: 266, endPoint y: 111, distance: 45.7
click at [266, 111] on input "https://www.withwayfinder.com/" at bounding box center [452, 109] width 476 height 24
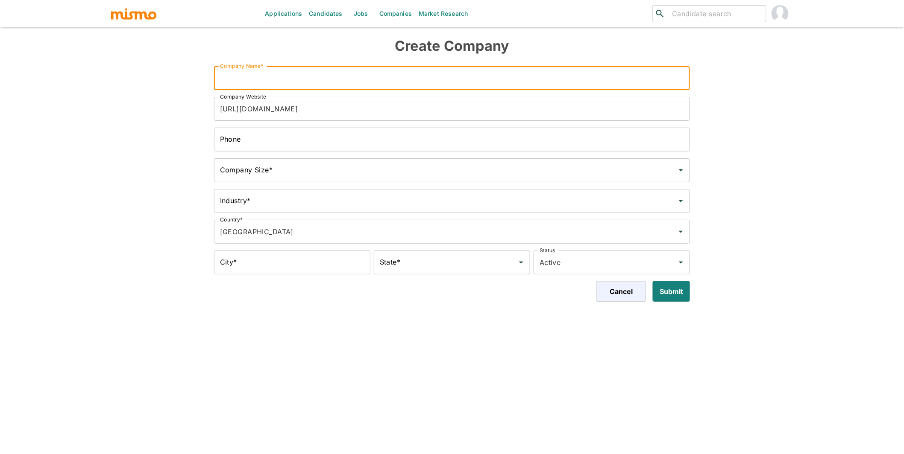
click at [261, 73] on input "Company Name*" at bounding box center [452, 78] width 476 height 24
paste input "withwayfinder"
click at [235, 78] on input "withwayfinder" at bounding box center [452, 78] width 476 height 24
drag, startPoint x: 235, startPoint y: 78, endPoint x: 196, endPoint y: 73, distance: 39.6
click at [196, 73] on div "Create Company ​ Company Name* withwayfinder Company Name* Company Website http…" at bounding box center [448, 166] width 724 height 271
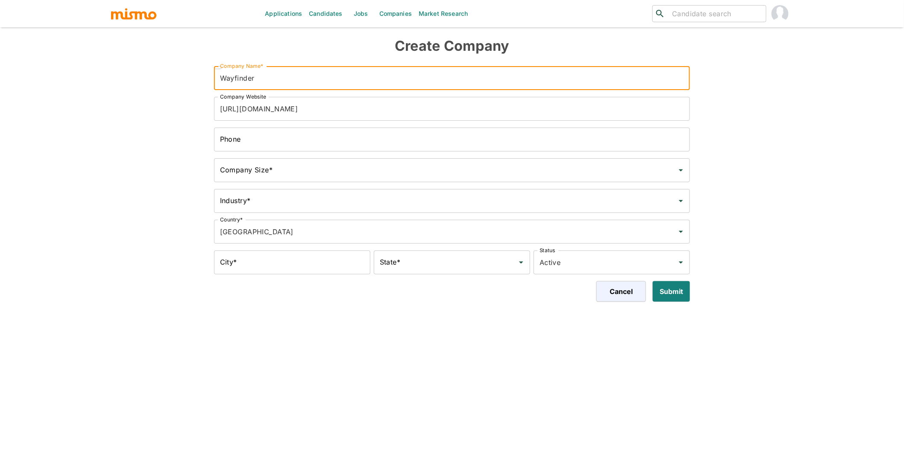
type input "Wayfinder"
click at [299, 170] on input "Company Size*" at bounding box center [446, 170] width 456 height 16
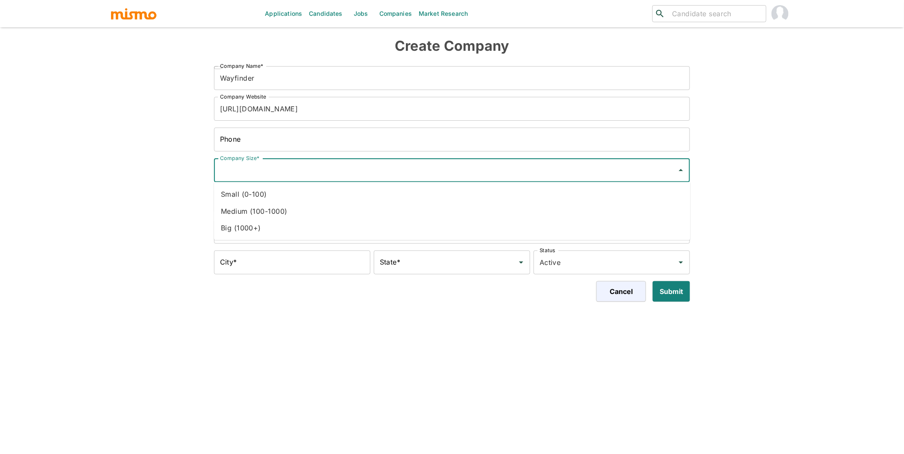
click at [276, 187] on li "Small (0-100)" at bounding box center [452, 194] width 476 height 17
type input "Small (0-100)"
click at [275, 197] on input "Industry*" at bounding box center [446, 201] width 456 height 16
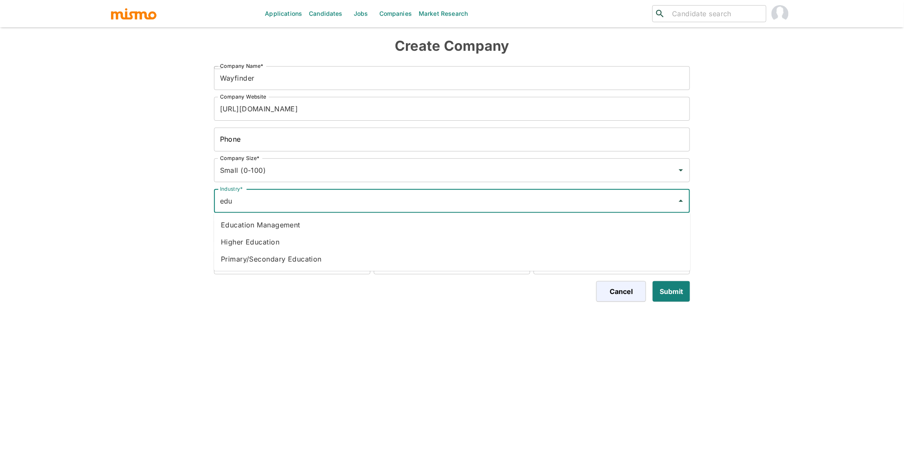
click at [263, 226] on li "Education Management" at bounding box center [452, 225] width 476 height 17
type input "Education Management"
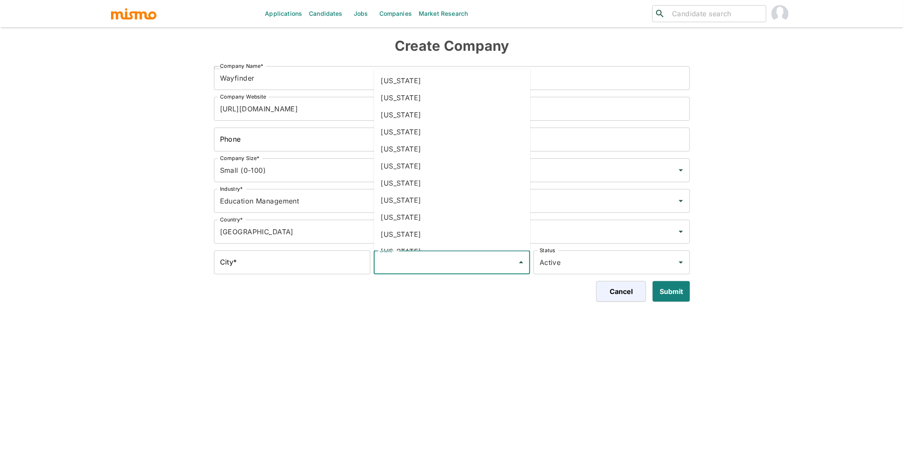
click at [456, 266] on input "State*" at bounding box center [446, 263] width 136 height 16
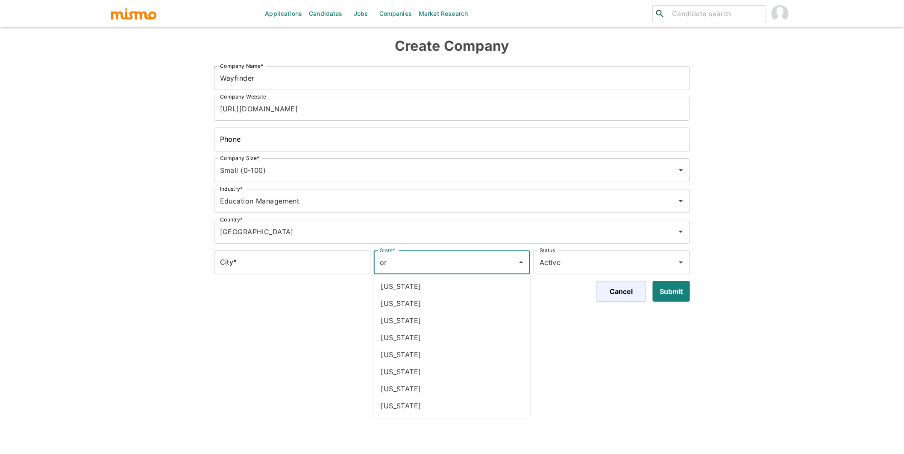
click at [416, 410] on li "Oregon" at bounding box center [452, 406] width 156 height 17
type input "Oregon"
click at [278, 264] on input "City*" at bounding box center [292, 263] width 156 height 24
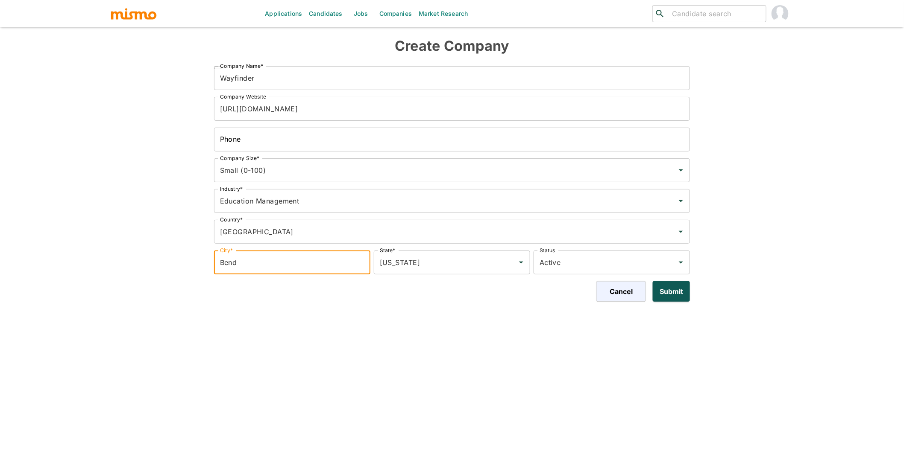
type input "Bend"
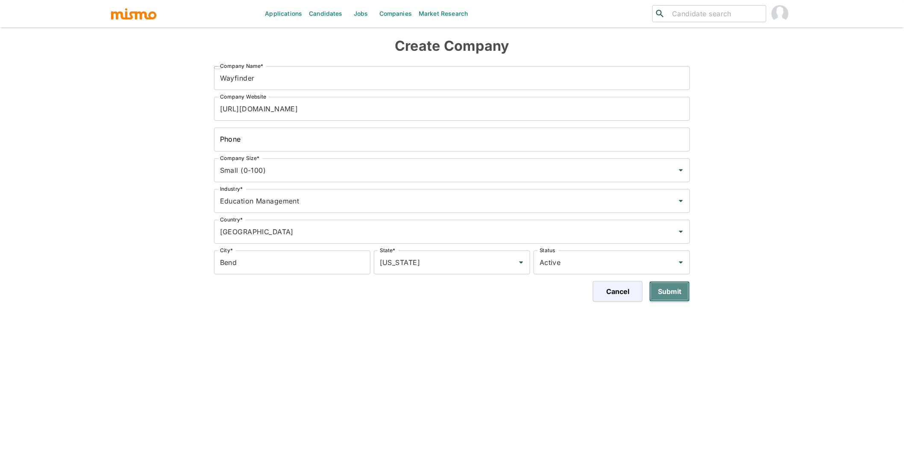
click at [670, 291] on button "Submit" at bounding box center [669, 291] width 41 height 20
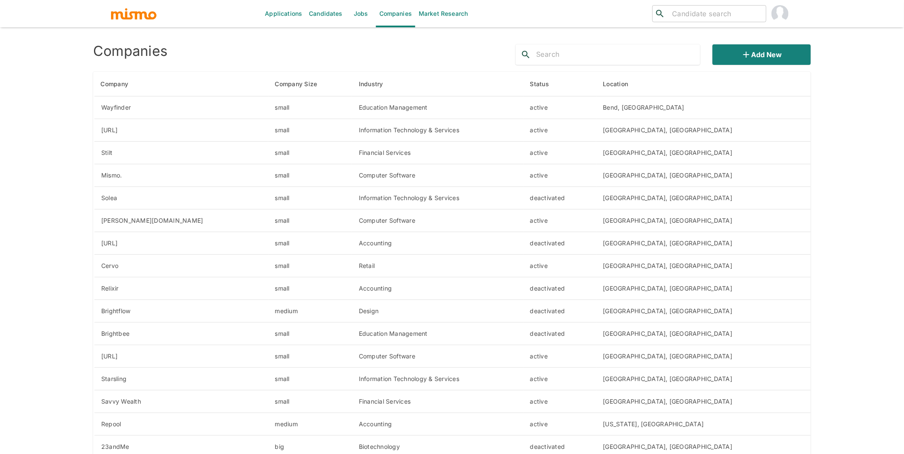
click at [776, 15] on img "account of current user" at bounding box center [779, 13] width 17 height 17
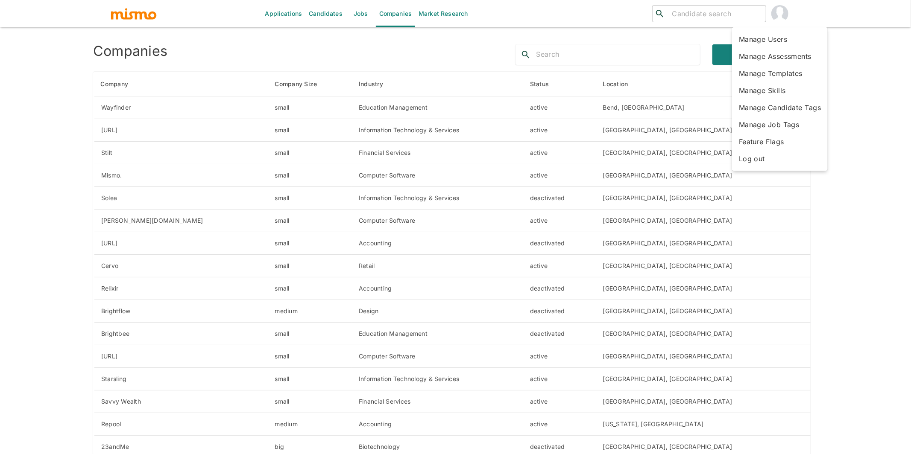
click at [768, 38] on li "Manage Users" at bounding box center [780, 39] width 96 height 17
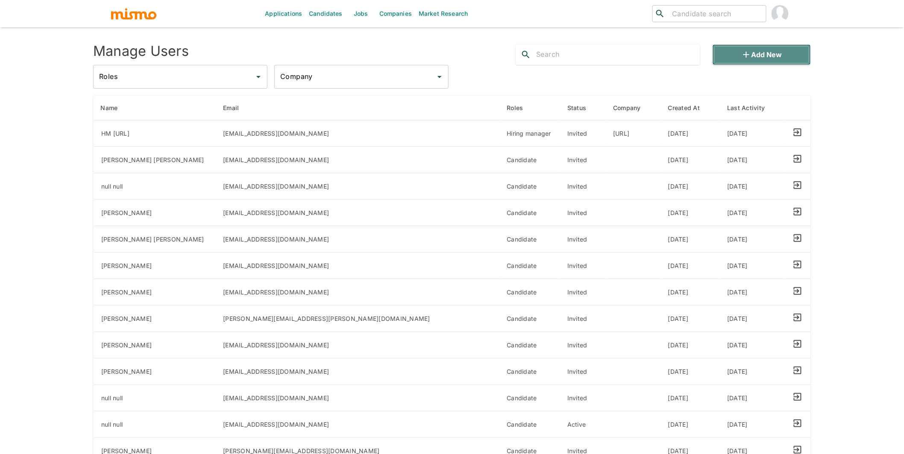
click at [757, 51] on button "Add new" at bounding box center [761, 54] width 98 height 20
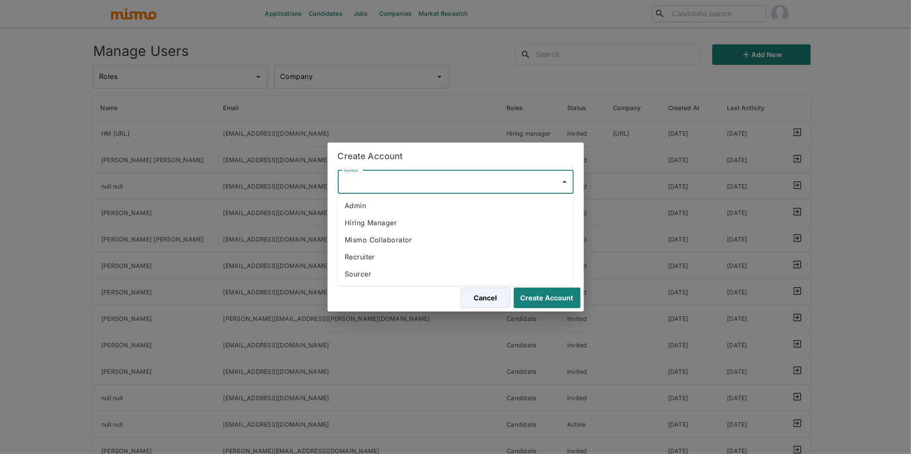
click at [454, 187] on input "Roles*" at bounding box center [449, 182] width 215 height 16
click at [395, 222] on li "Hiring Manager" at bounding box center [456, 222] width 236 height 17
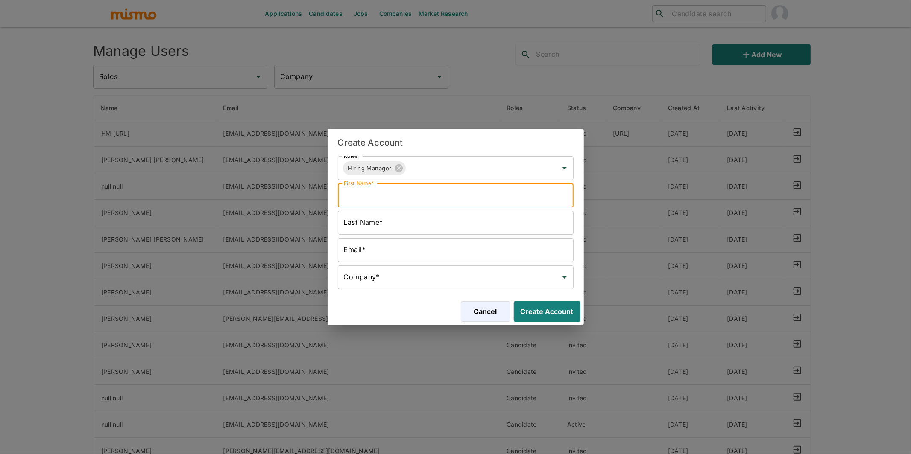
click at [452, 193] on input "First Name*" at bounding box center [456, 196] width 236 height 24
type input "HM"
type input "wayfinder"
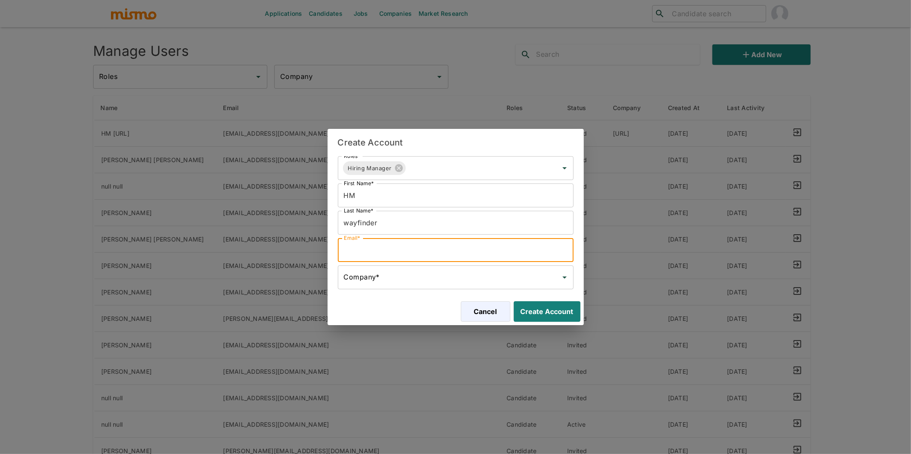
click at [443, 246] on input "Email*" at bounding box center [456, 250] width 236 height 24
drag, startPoint x: 369, startPoint y: 248, endPoint x: 334, endPoint y: 244, distance: 34.8
click at [334, 244] on div "Email* carmenvilacha@gmail.com Email*" at bounding box center [453, 248] width 239 height 27
click at [400, 251] on input "hm-wayfinder@gmail.com" at bounding box center [456, 250] width 236 height 24
click at [443, 250] on input "hm-wayfinder@mail.com" at bounding box center [456, 250] width 236 height 24
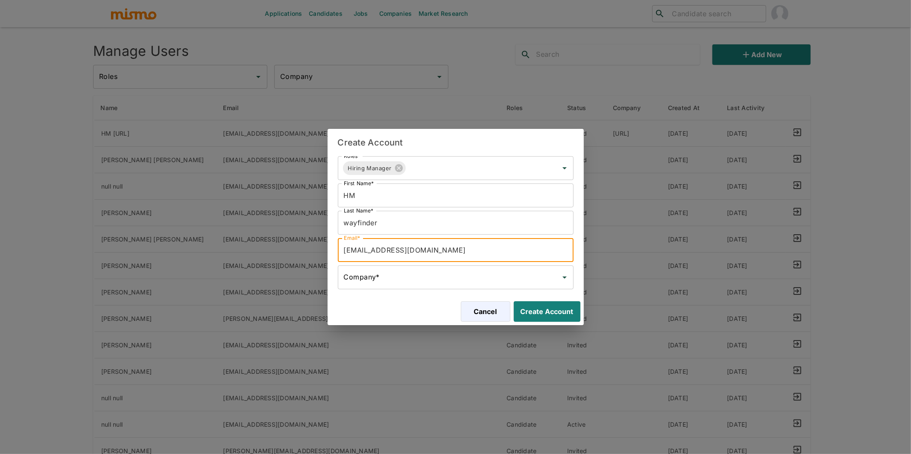
type input "hm-wayfinder@mail.com"
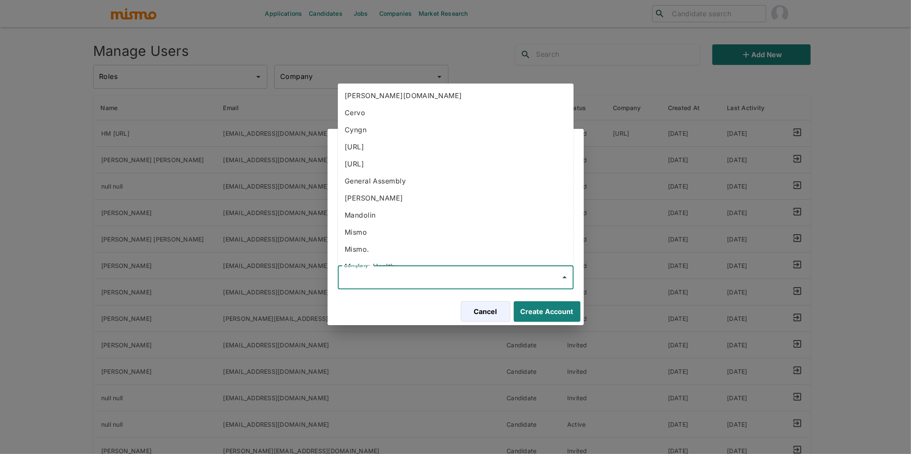
click at [385, 281] on input "Company*" at bounding box center [449, 277] width 215 height 16
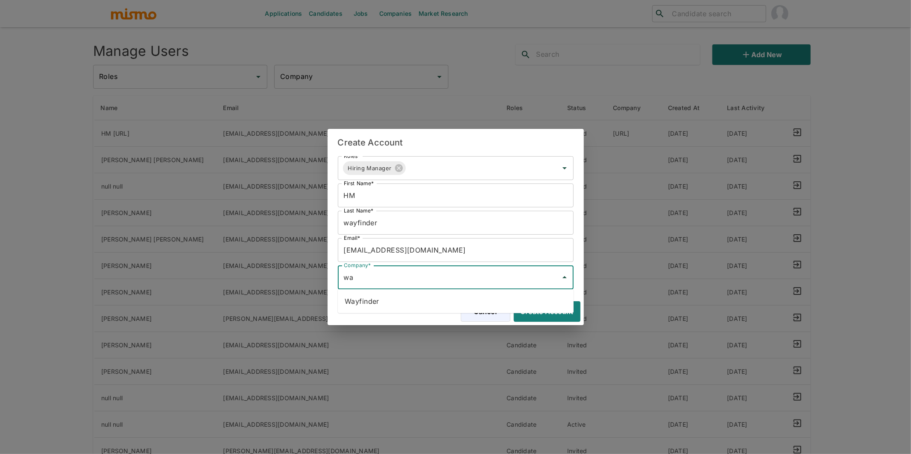
click at [378, 303] on li "Wayfinder" at bounding box center [456, 301] width 236 height 17
type input "Wayfinder"
click at [547, 310] on button "Create Account" at bounding box center [545, 312] width 70 height 20
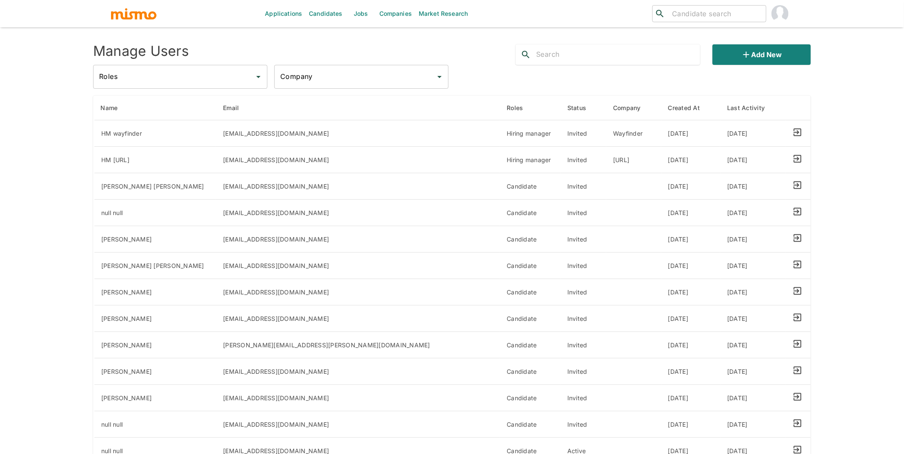
click at [364, 11] on link "Jobs" at bounding box center [361, 13] width 30 height 27
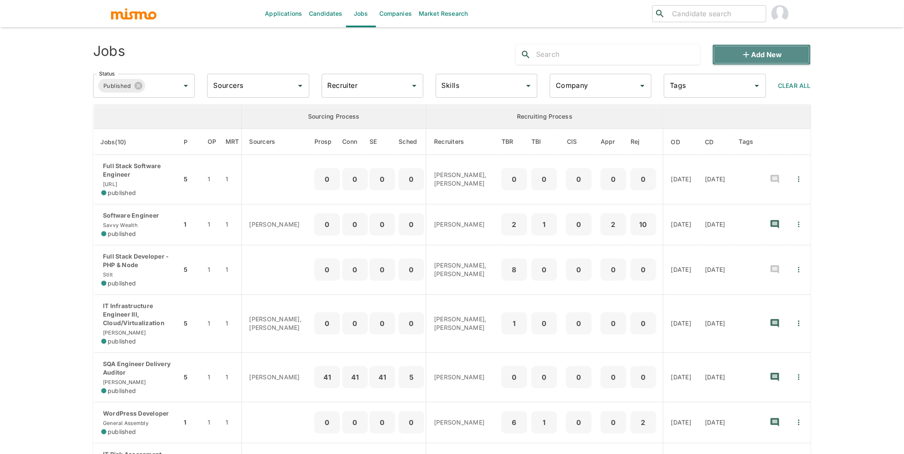
click at [788, 57] on button "Add new" at bounding box center [761, 54] width 98 height 20
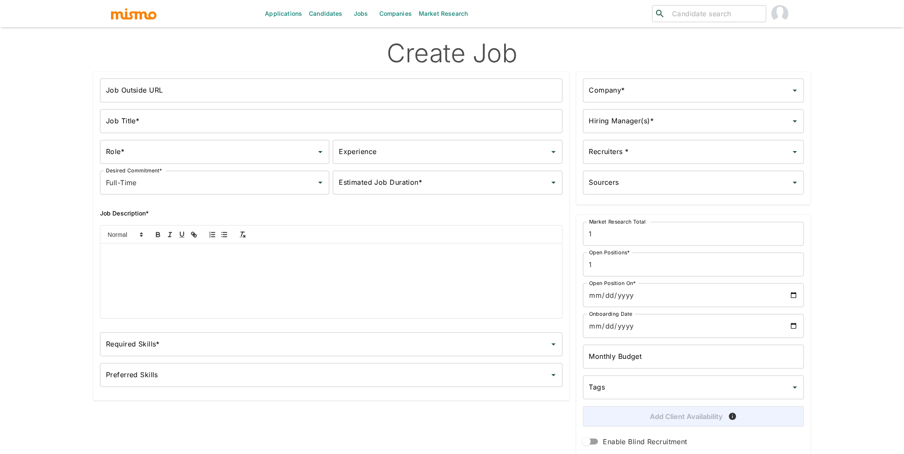
click at [642, 94] on input "Company*" at bounding box center [687, 90] width 200 height 16
click at [641, 118] on li "Wayfinder" at bounding box center [693, 114] width 221 height 17
type input "Wayfinder"
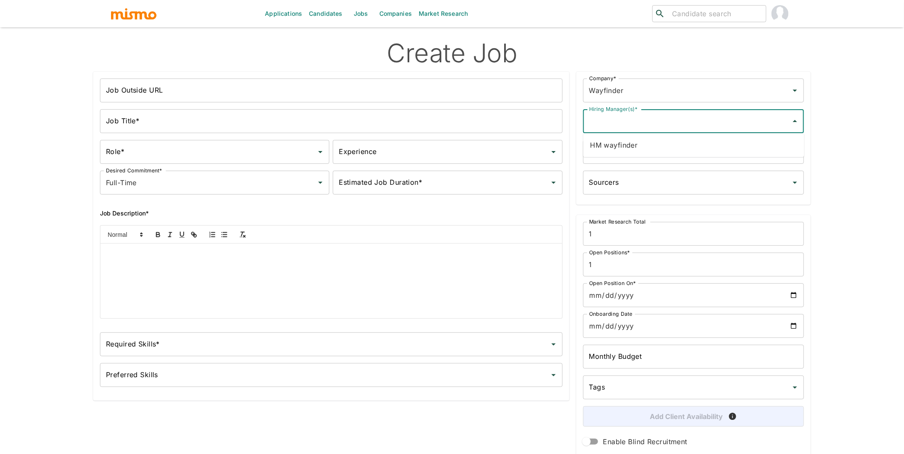
click at [638, 118] on input "Hiring Manager(s)*" at bounding box center [687, 121] width 200 height 16
click at [629, 144] on li "HM wayfinder" at bounding box center [693, 145] width 221 height 17
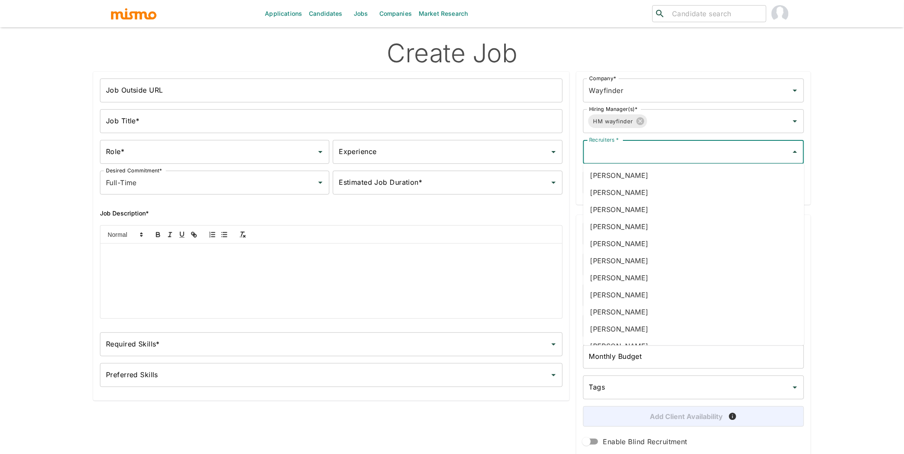
click at [629, 144] on input "Recruiters *" at bounding box center [687, 152] width 200 height 16
type input "car"
click at [645, 228] on li "[PERSON_NAME]" at bounding box center [693, 226] width 221 height 17
type input "luj"
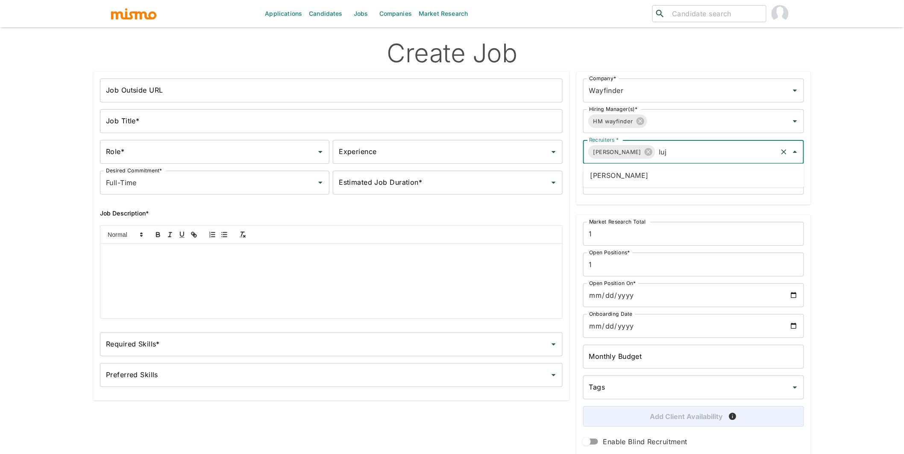
click at [672, 174] on li "[PERSON_NAME]" at bounding box center [693, 175] width 221 height 17
click at [791, 296] on input "Open Position On*" at bounding box center [693, 296] width 221 height 24
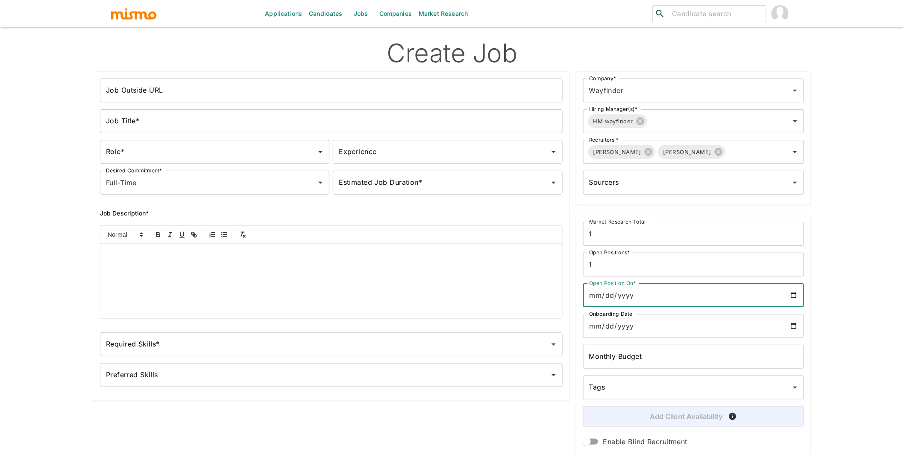
type input "[DATE]"
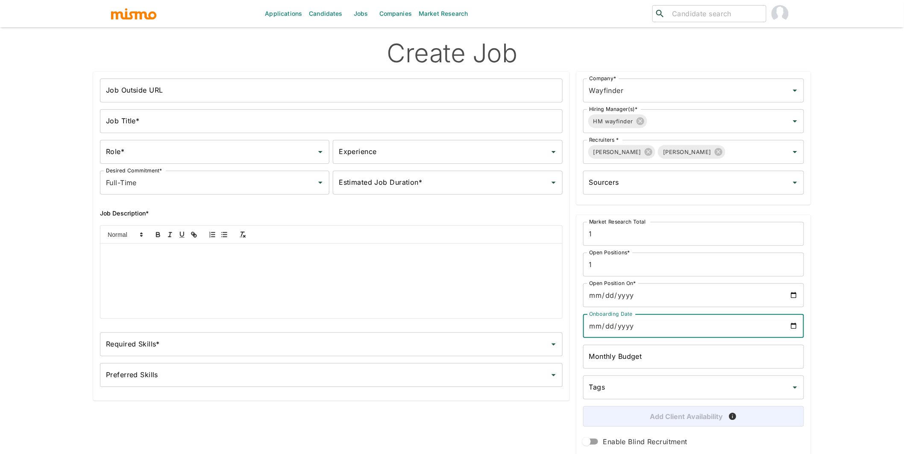
click at [794, 326] on input "Onboarding Date" at bounding box center [693, 326] width 221 height 24
type input "[DATE]"
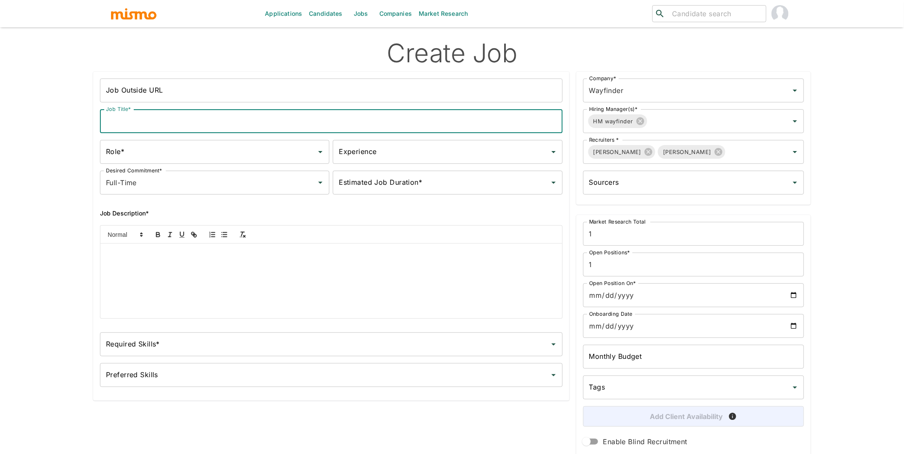
click at [207, 123] on input "Job Title*" at bounding box center [331, 121] width 463 height 24
type input "Full Stack Developer"
click at [216, 152] on input "Role*" at bounding box center [208, 152] width 209 height 16
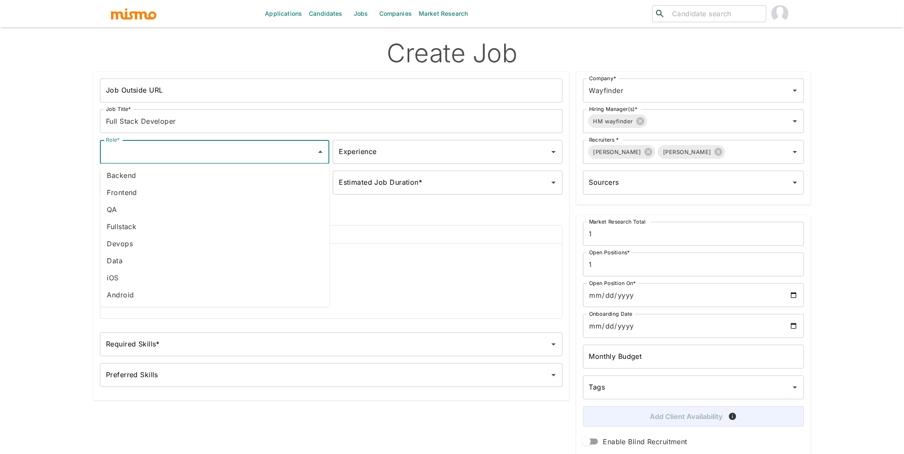
click at [153, 226] on li "Fullstack" at bounding box center [214, 226] width 229 height 17
type input "Fullstack"
click at [409, 155] on input "Experience" at bounding box center [441, 152] width 209 height 16
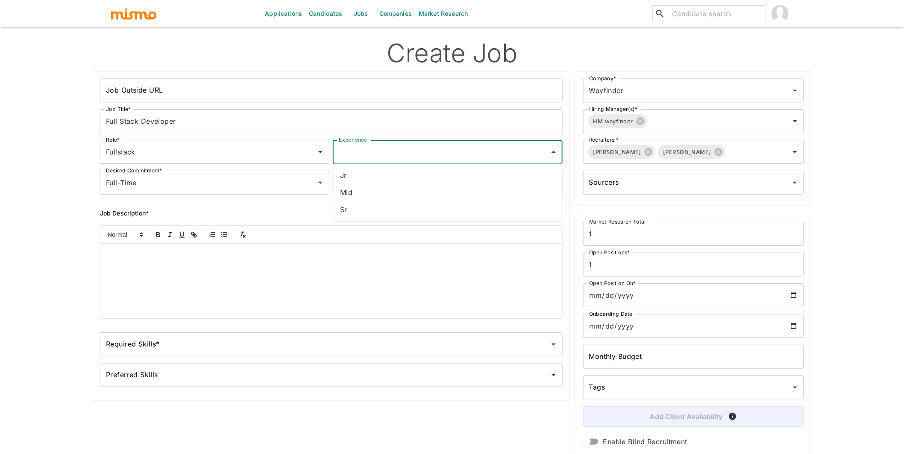
click at [369, 209] on li "Sr" at bounding box center [447, 209] width 229 height 17
type input "Sr"
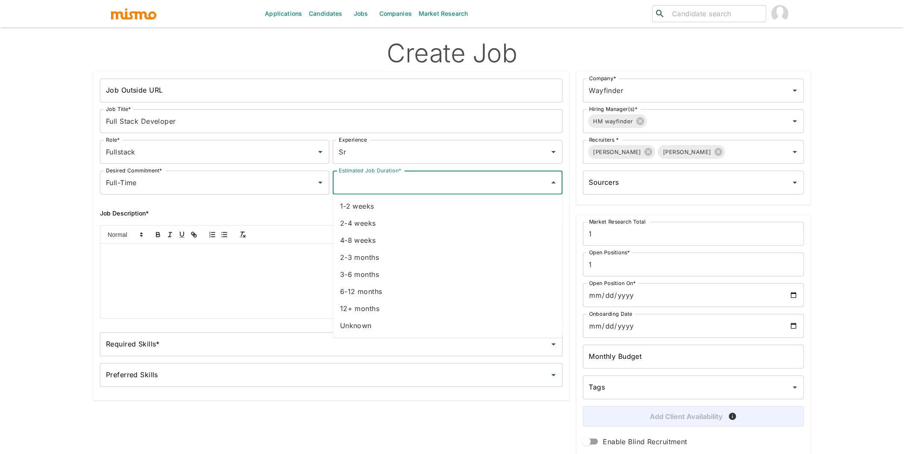
click at [409, 180] on input "Estimated Job Duration*" at bounding box center [441, 183] width 209 height 16
click at [374, 307] on li "12+ months" at bounding box center [447, 309] width 229 height 17
type input "12+ months"
click at [191, 340] on input "Required Skills*" at bounding box center [325, 345] width 442 height 16
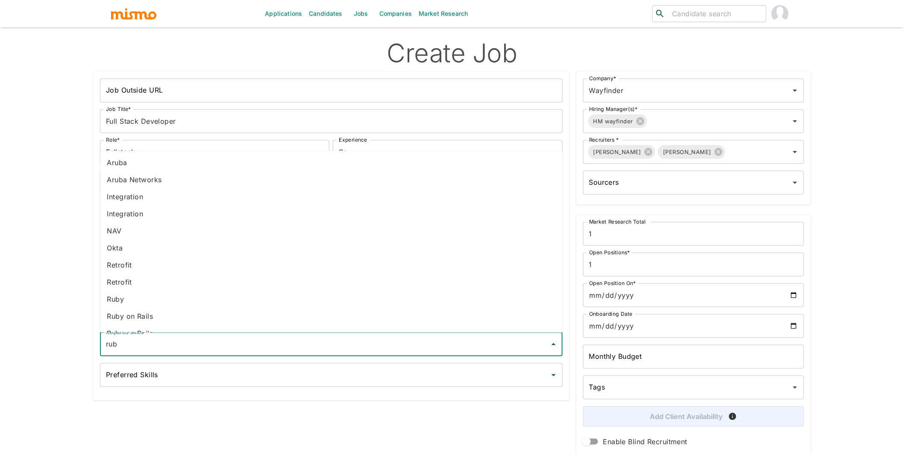
type input "ruby"
click at [150, 302] on li "Ruby on Rails" at bounding box center [331, 304] width 463 height 17
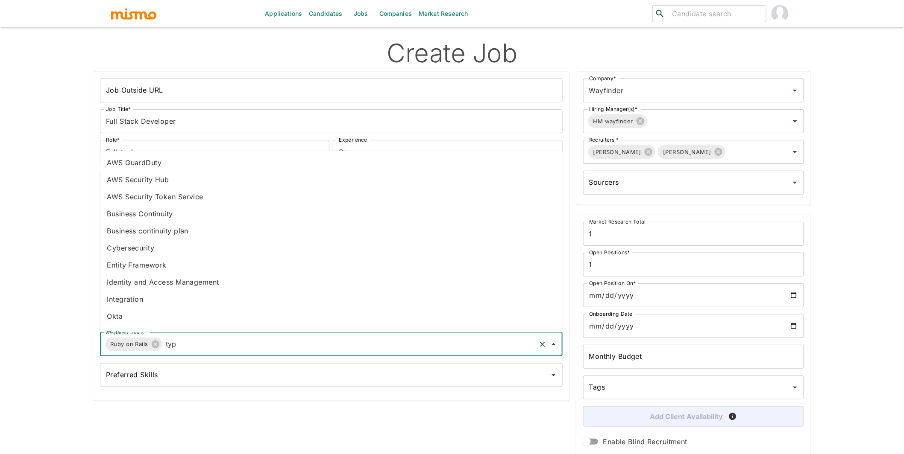
type input "type"
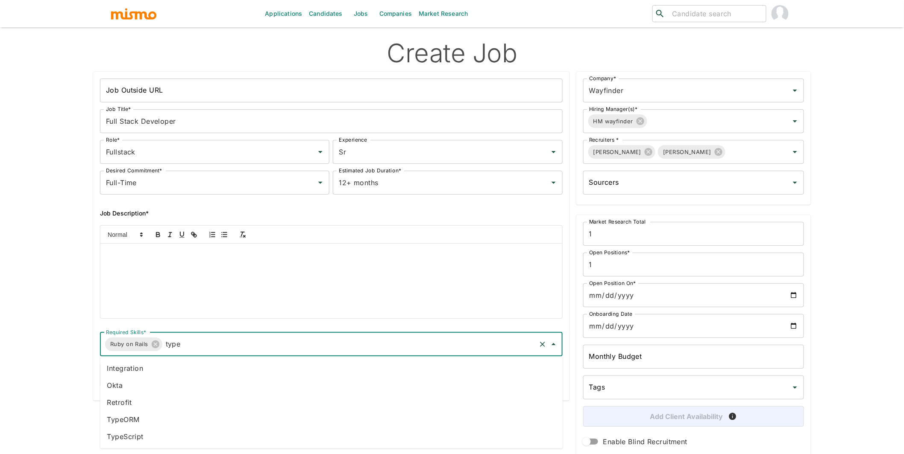
click at [132, 436] on li "TypeScript" at bounding box center [331, 437] width 463 height 17
type input "vue"
click at [154, 391] on li "Vue.js" at bounding box center [331, 386] width 463 height 17
click at [231, 269] on div at bounding box center [331, 281] width 462 height 75
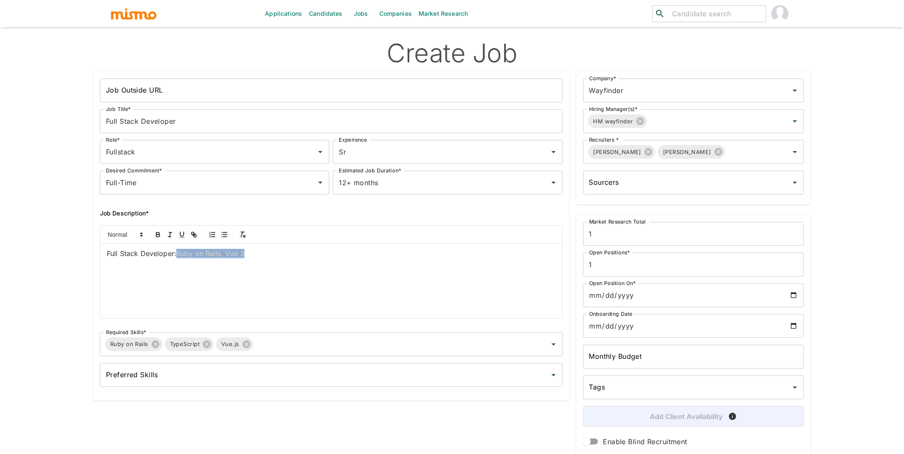
drag, startPoint x: 254, startPoint y: 258, endPoint x: 177, endPoint y: 257, distance: 76.5
click at [177, 257] on p "Full Stack Developer: Ruby on Rails, Vue 3" at bounding box center [331, 254] width 449 height 10
click at [241, 232] on line "button" at bounding box center [242, 232] width 3 height 0
click at [256, 254] on p "Full Stack Developer: Ruby on Rails, Vue 3" at bounding box center [331, 254] width 449 height 10
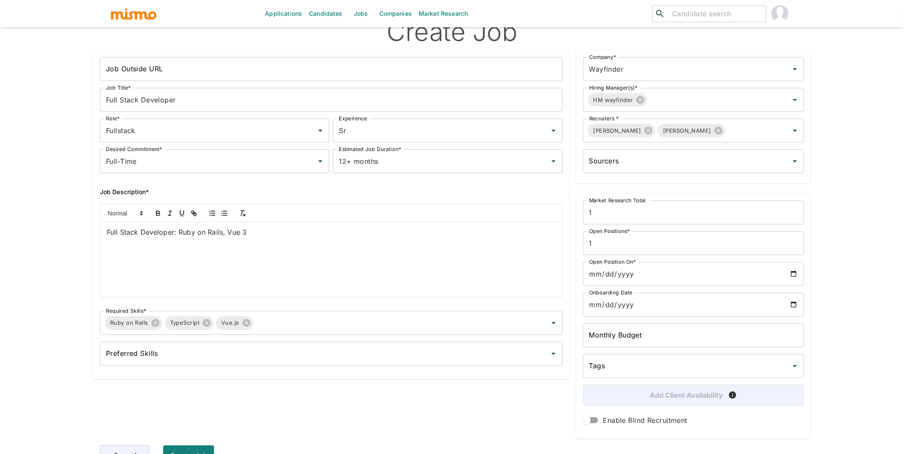
scroll to position [32, 0]
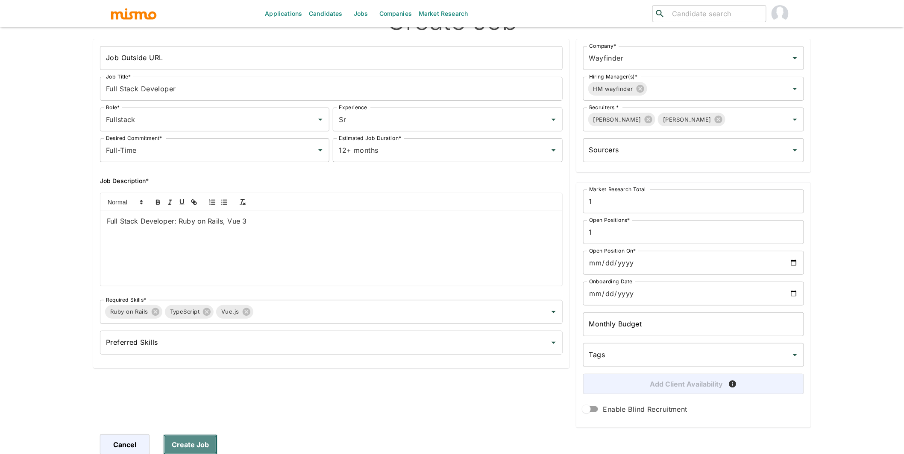
click at [184, 449] on button "Create Job" at bounding box center [190, 445] width 54 height 20
